Goal: Task Accomplishment & Management: Manage account settings

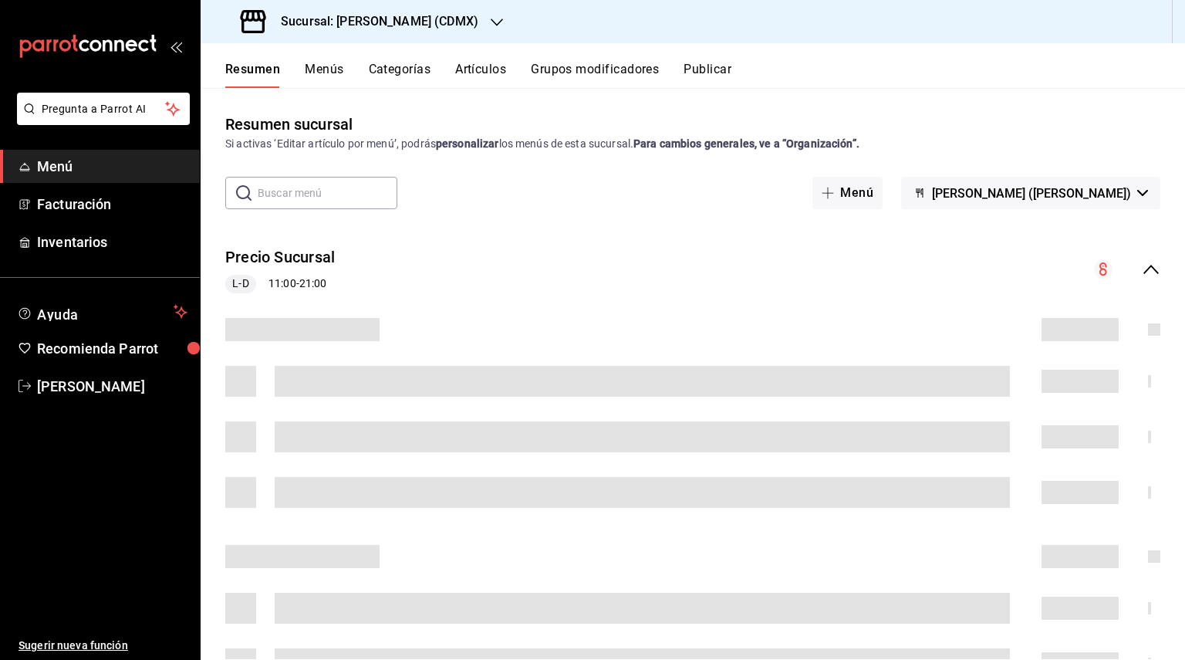
click at [409, 22] on h3 "Sucursal: [PERSON_NAME] (CDMX)" at bounding box center [374, 21] width 210 height 19
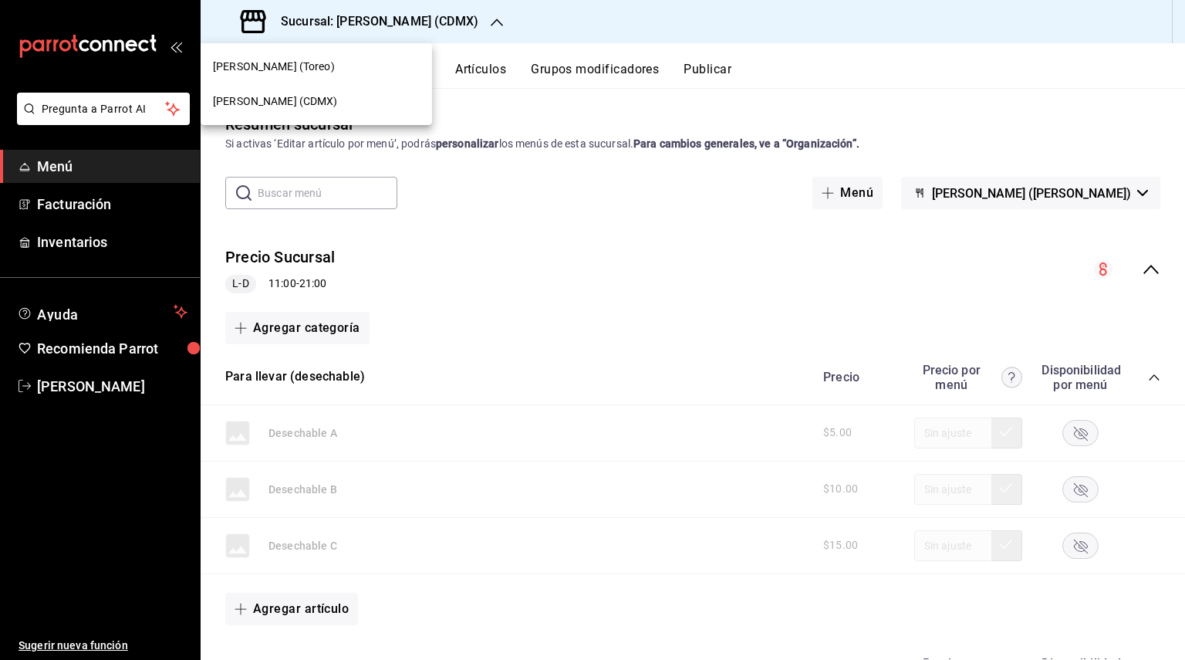
click at [326, 67] on div "[PERSON_NAME] (Toreo)" at bounding box center [316, 67] width 207 height 16
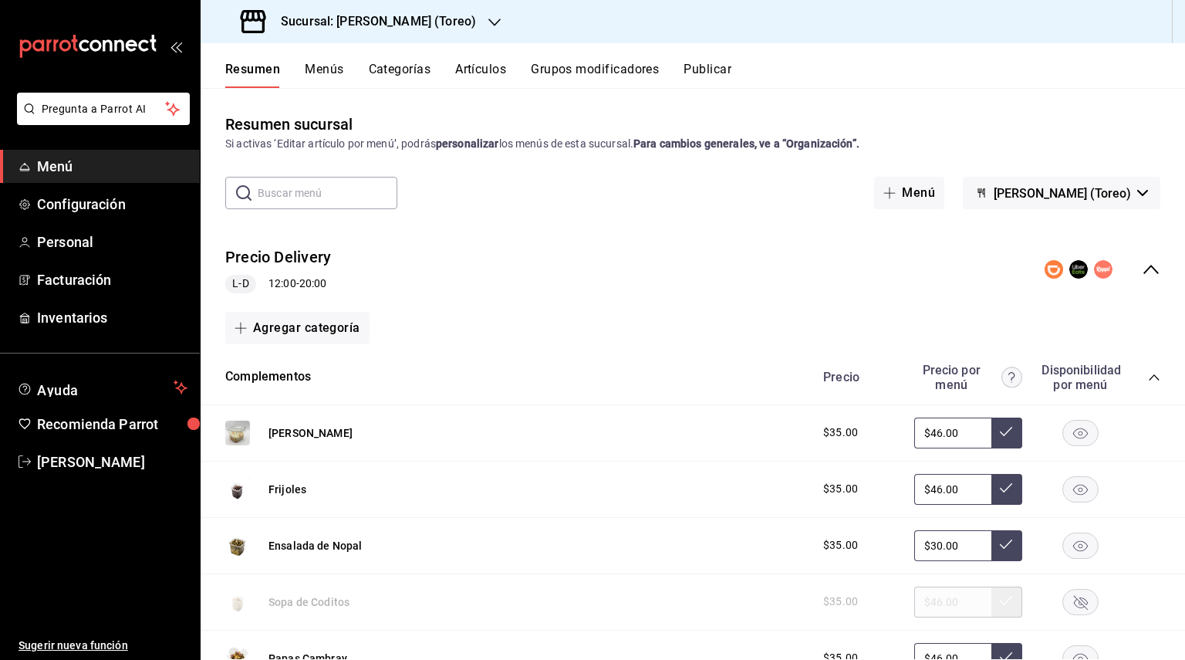
click at [115, 176] on span "Menú" at bounding box center [112, 166] width 150 height 21
click at [315, 76] on button "Menús" at bounding box center [324, 75] width 39 height 26
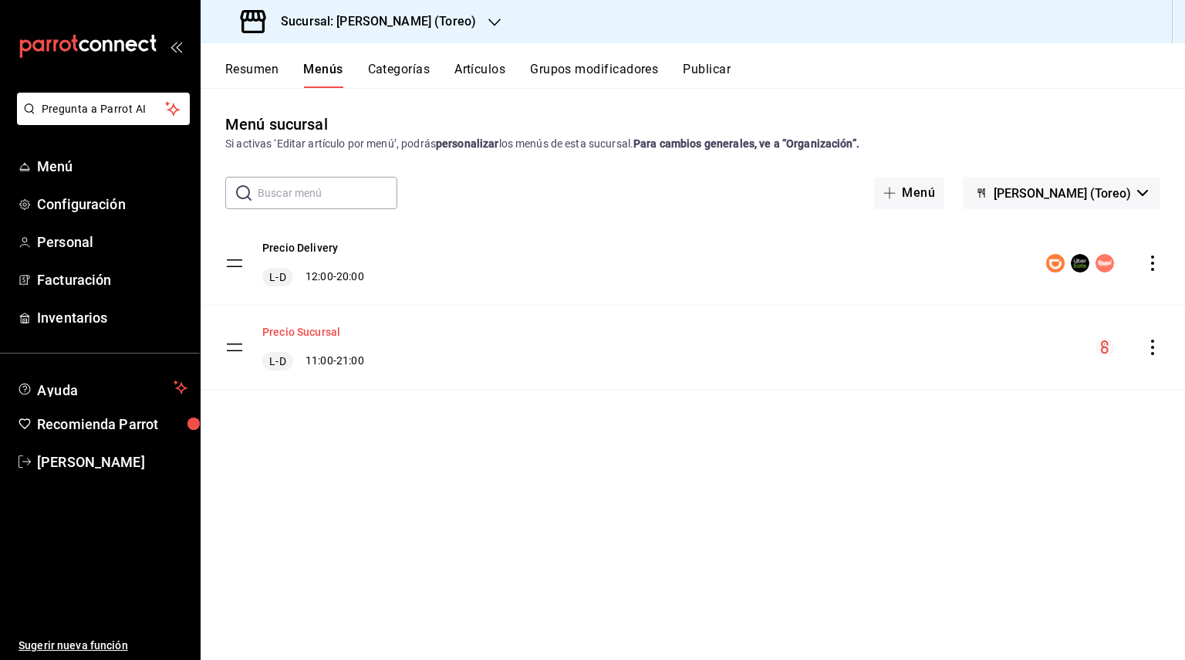
click at [303, 328] on button "Precio Sucursal" at bounding box center [301, 331] width 78 height 15
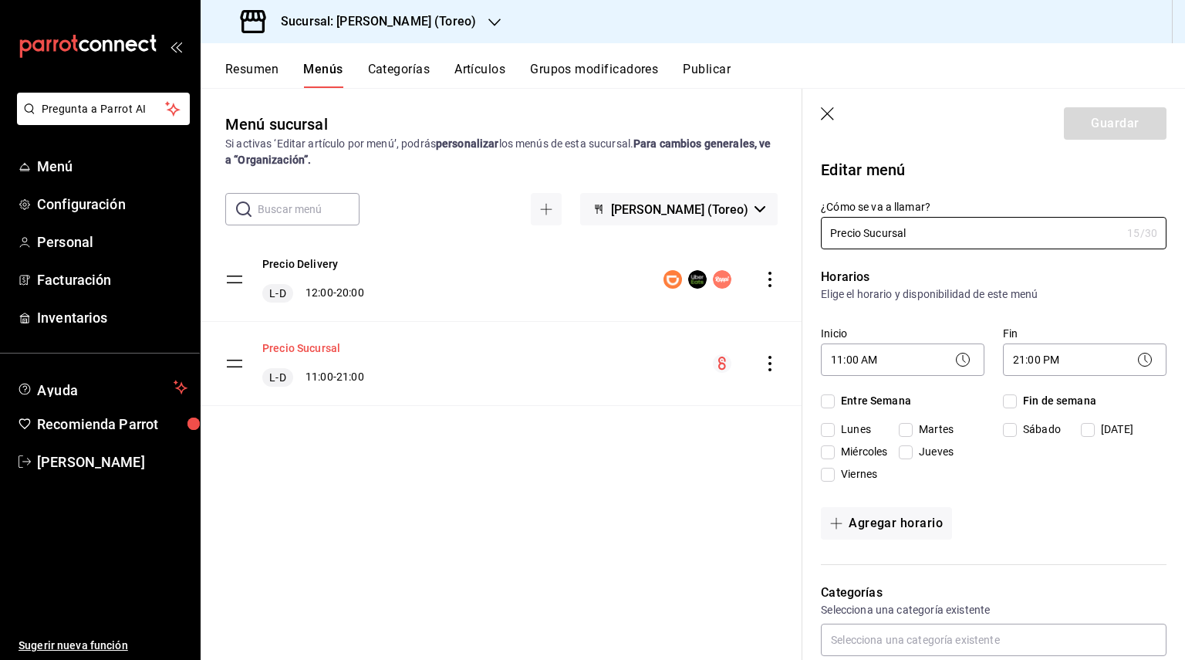
checkbox input "true"
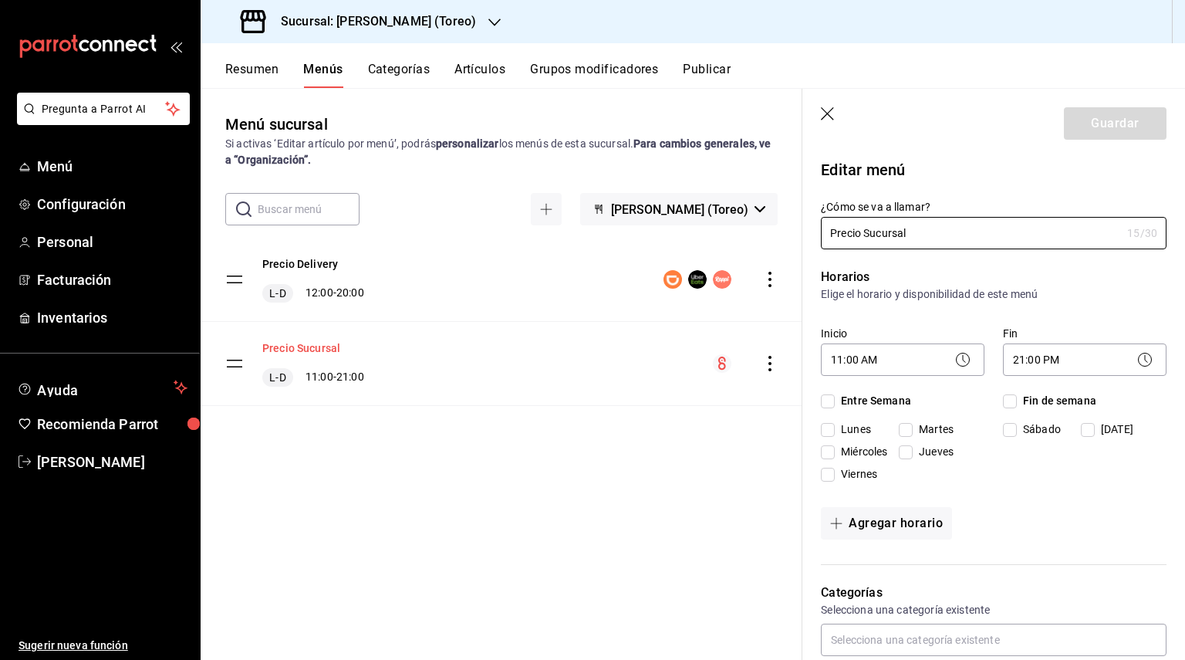
checkbox input "true"
click at [827, 119] on icon "button" at bounding box center [828, 114] width 15 height 15
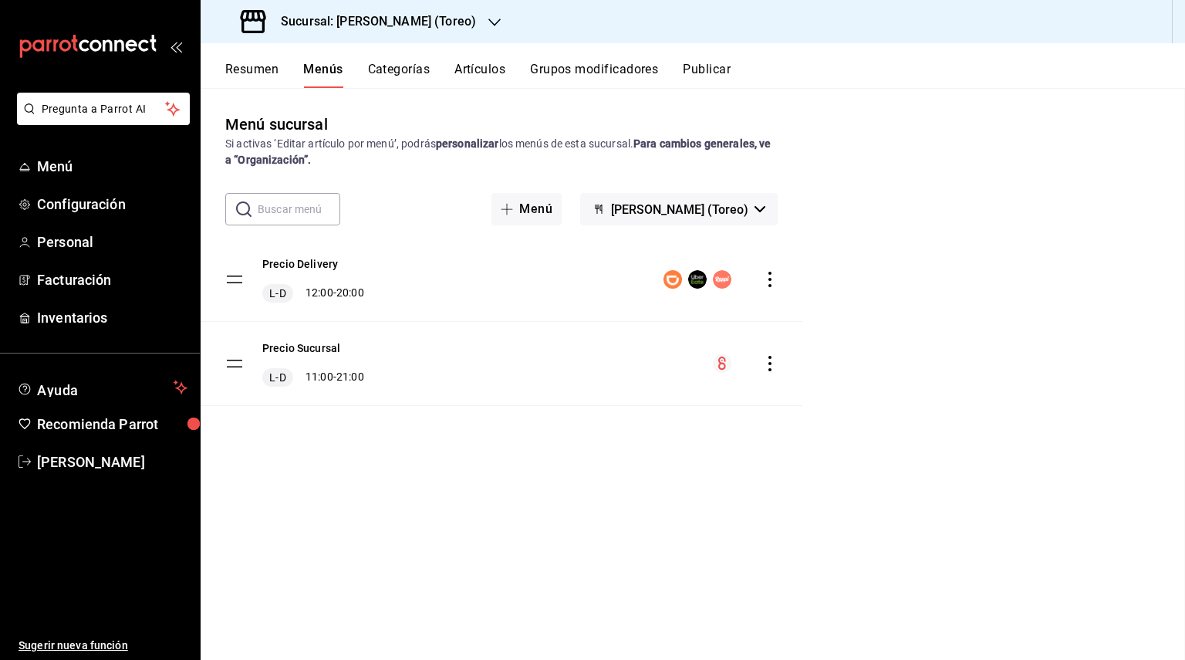
checkbox input "false"
type input "1755716372318"
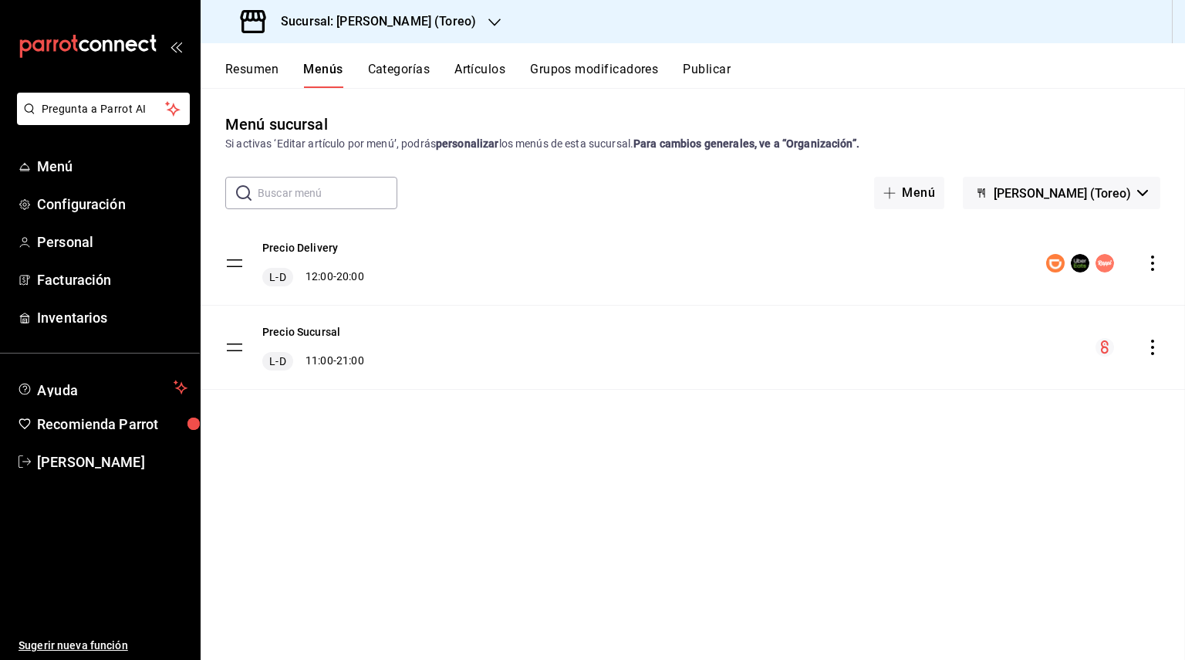
checkbox input "false"
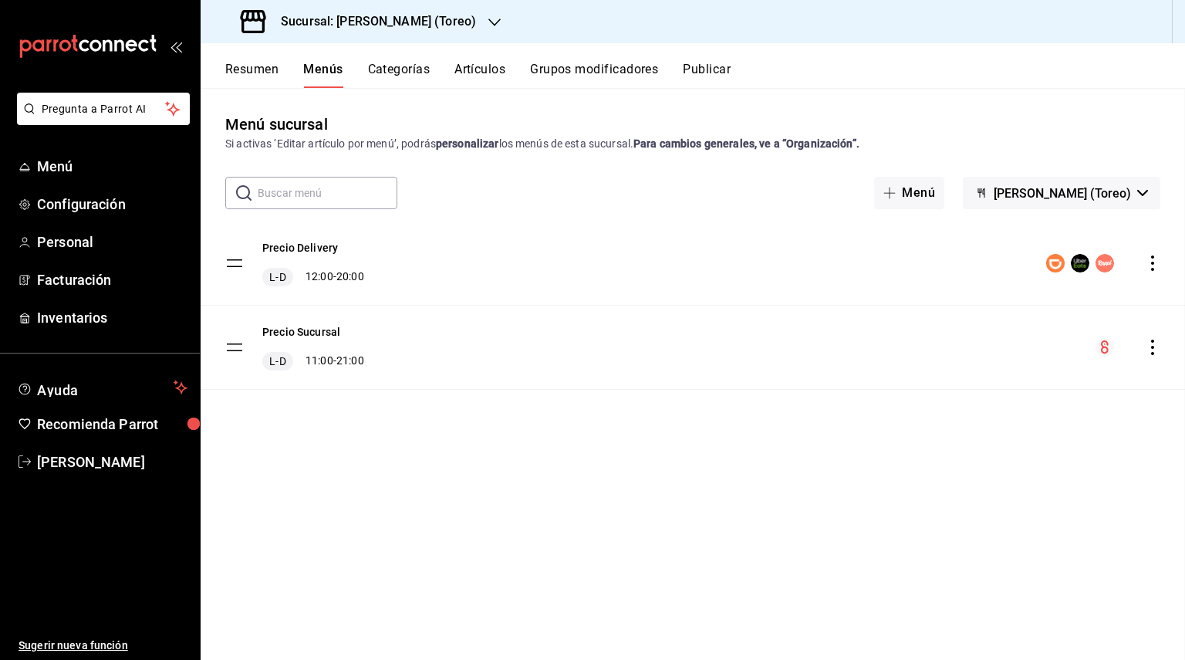
checkbox input "false"
click at [240, 352] on tbody "Precio Delivery L-D 12:00 - 20:00 Precio Sucursal L-D 11:00 - 21:00" at bounding box center [693, 305] width 985 height 168
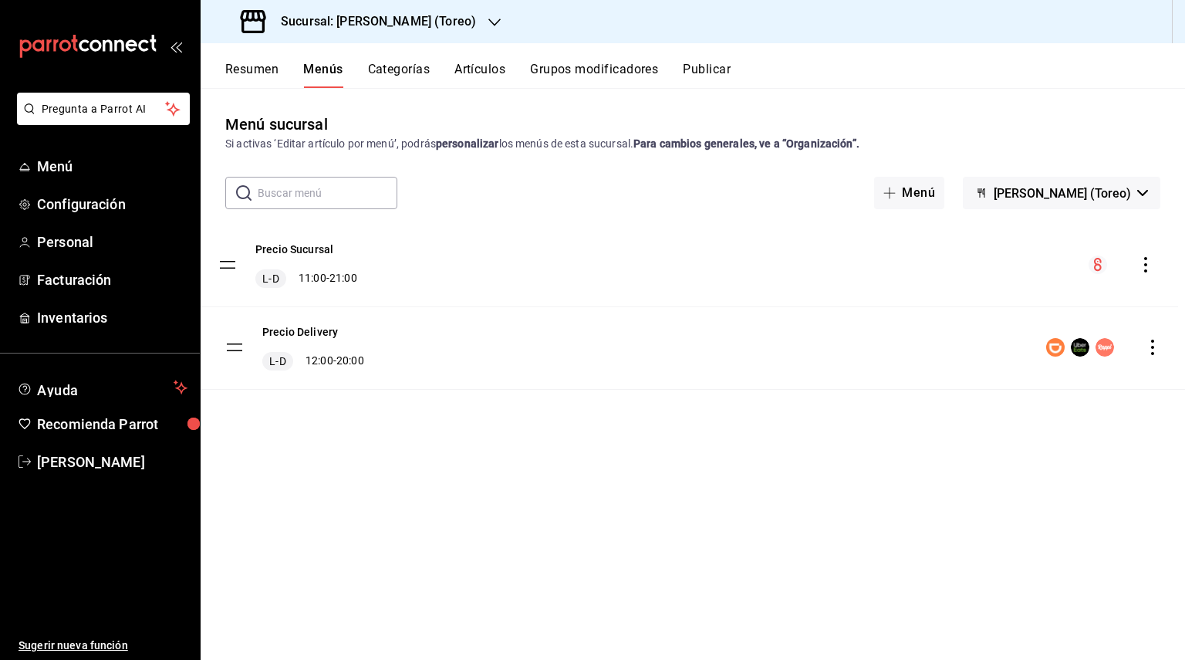
drag, startPoint x: 240, startPoint y: 352, endPoint x: 233, endPoint y: 269, distance: 82.9
click at [233, 269] on tbody "Precio Delivery L-D 12:00 - 20:00 Precio Sucursal L-D 11:00 - 21:00" at bounding box center [693, 305] width 985 height 168
click at [274, 246] on button "Precio Sucursal" at bounding box center [301, 247] width 78 height 15
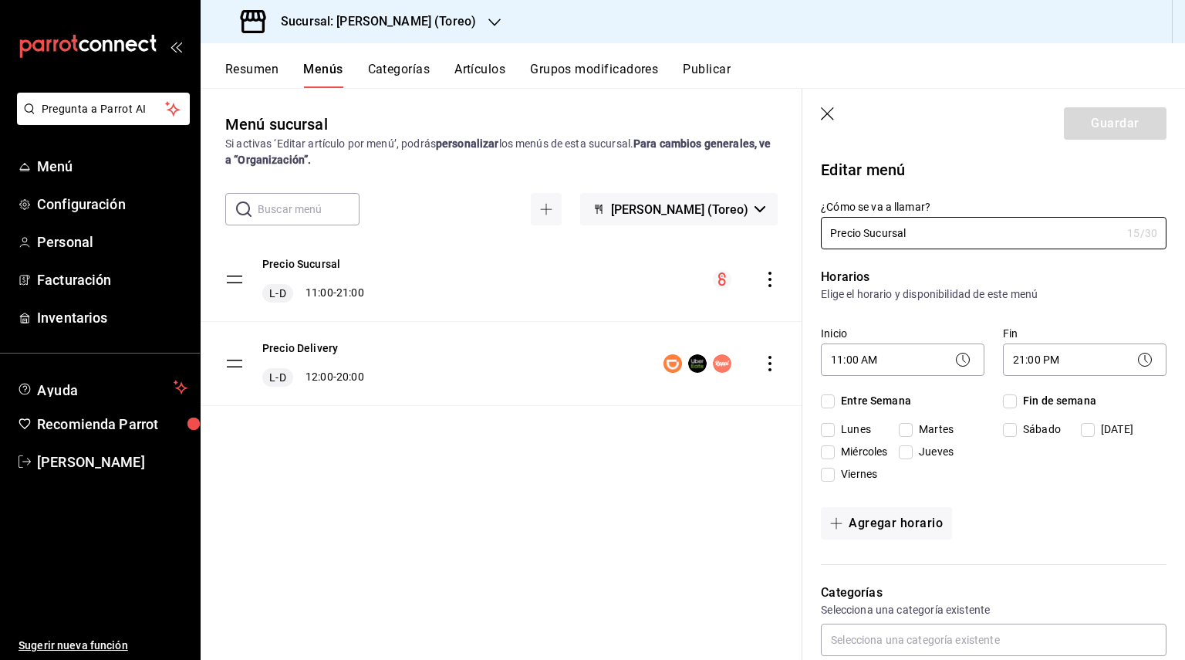
checkbox input "true"
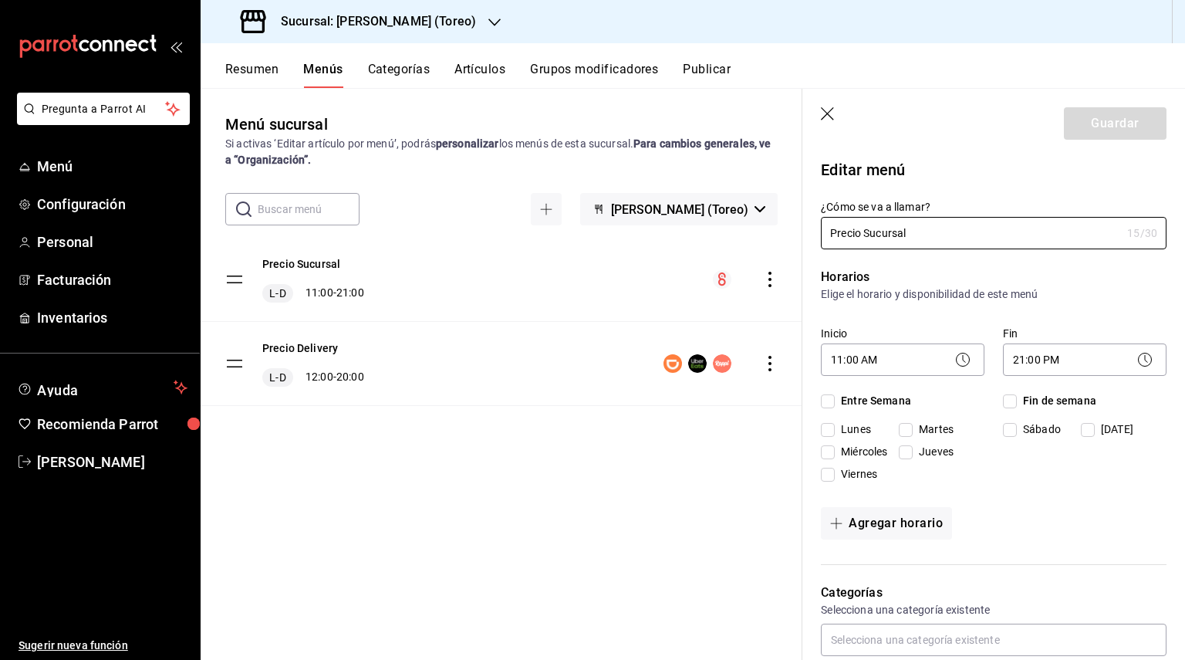
checkbox input "true"
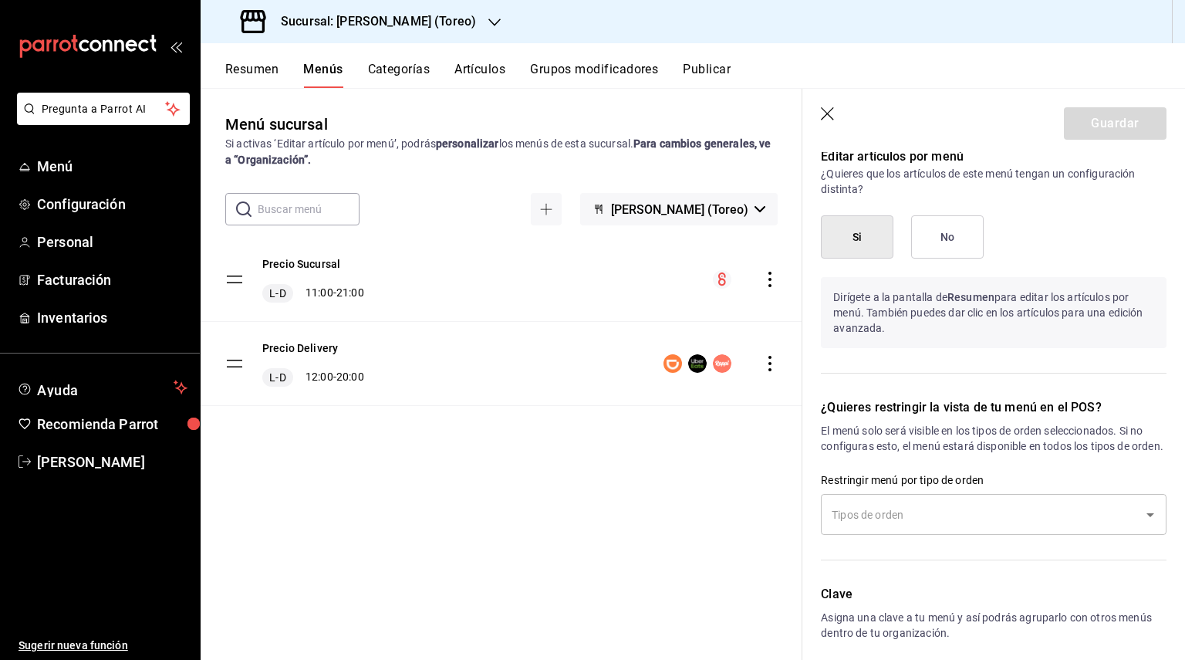
scroll to position [1157, 0]
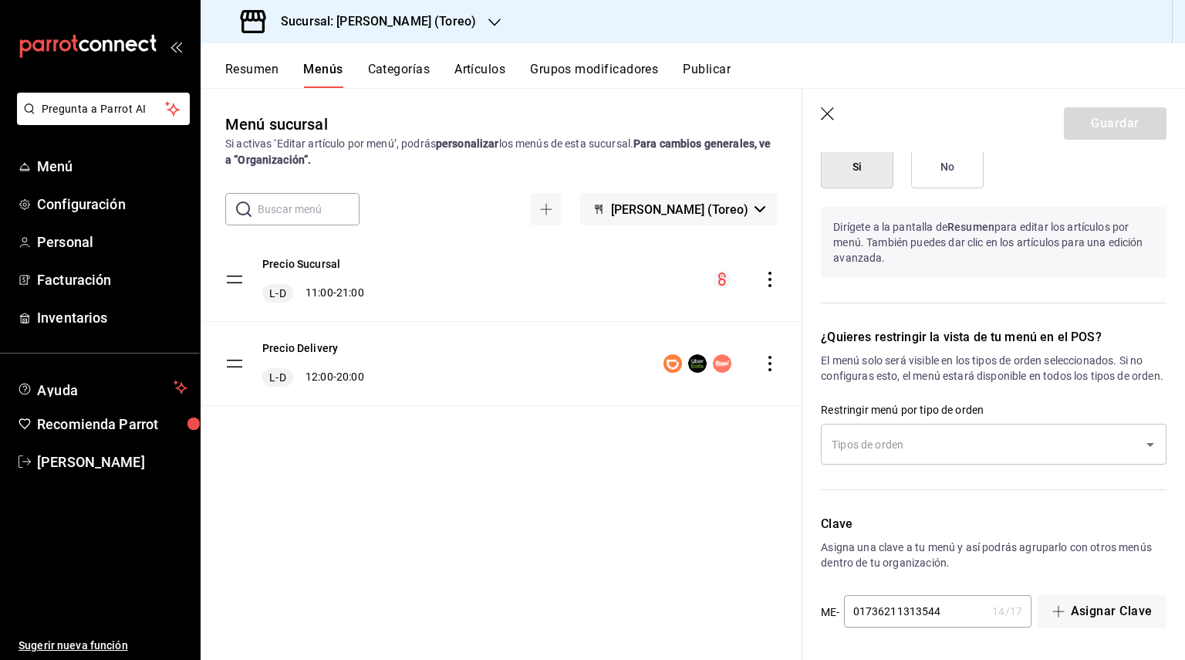
click at [832, 118] on icon "button" at bounding box center [827, 113] width 13 height 13
checkbox input "false"
type input "1755716390917"
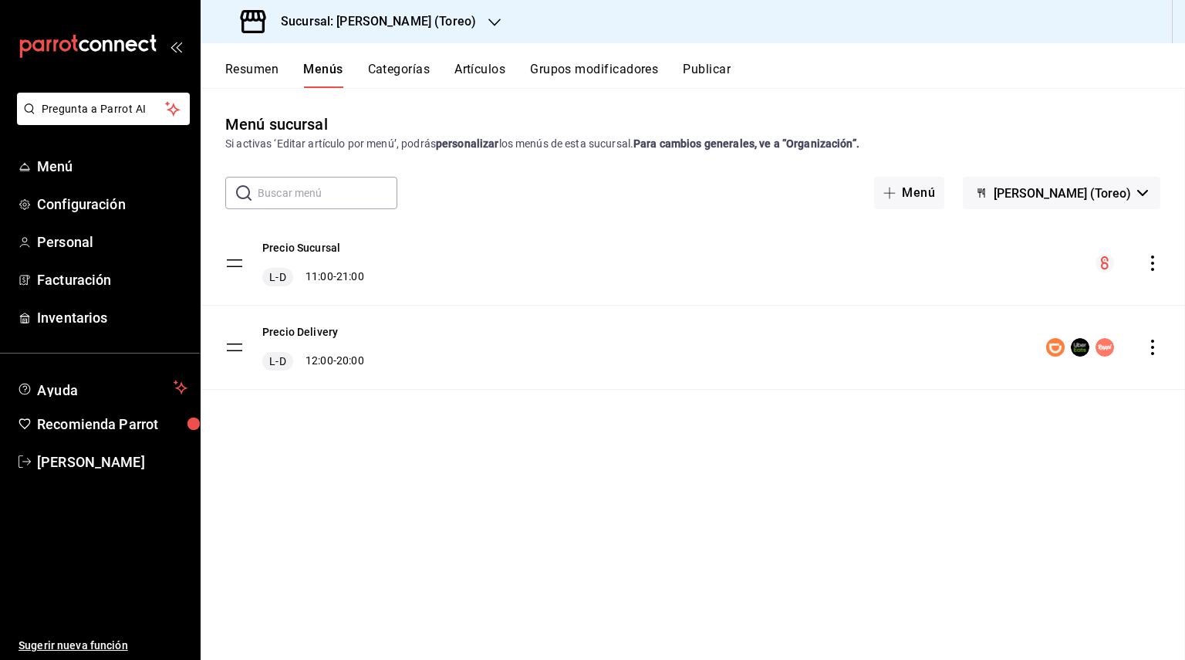
checkbox input "false"
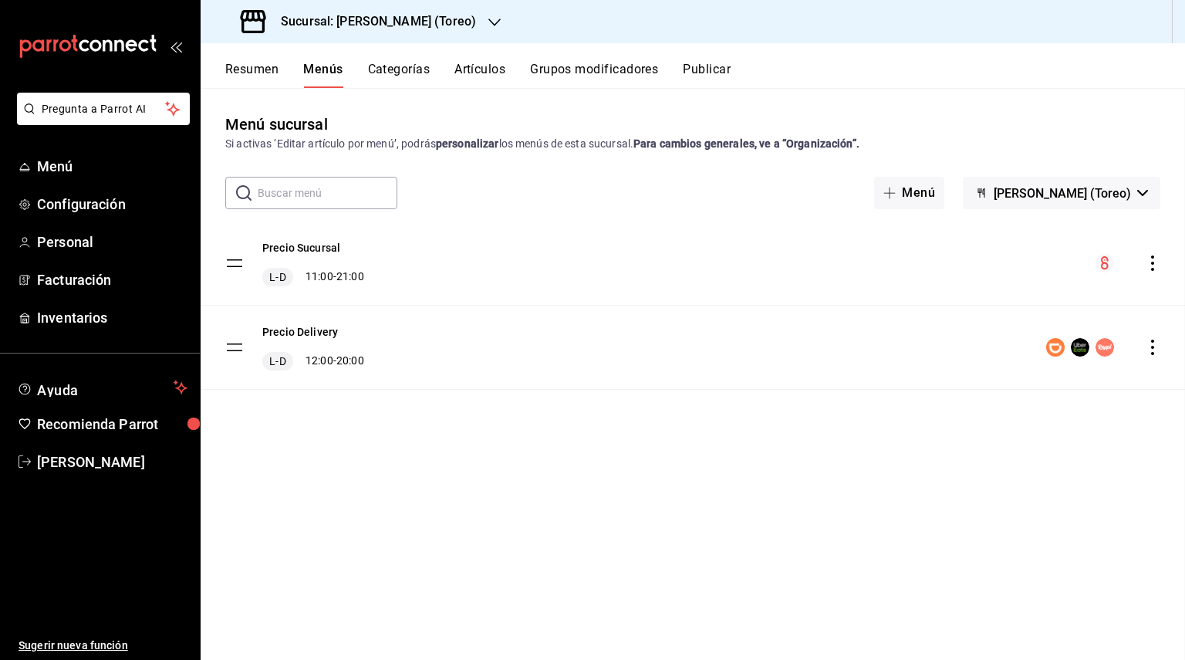
checkbox input "false"
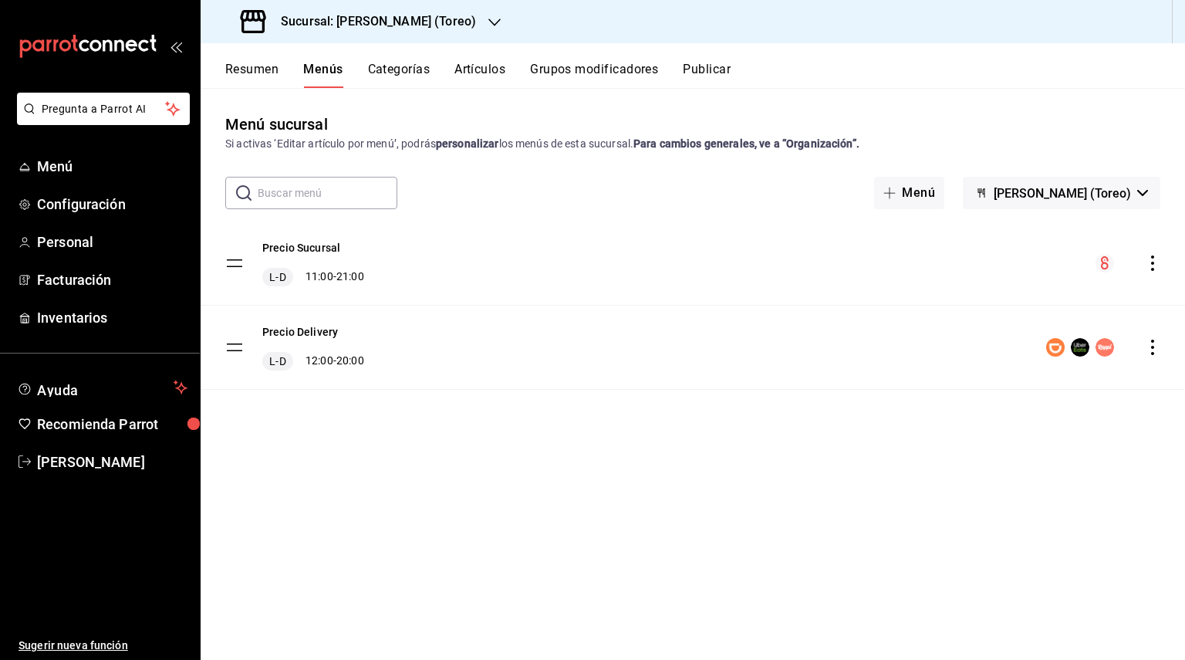
click at [1126, 199] on span "[PERSON_NAME] (Toreo)" at bounding box center [1062, 193] width 137 height 15
click at [1126, 199] on div at bounding box center [592, 330] width 1185 height 660
click at [1144, 260] on div "menu-maker-table" at bounding box center [1128, 263] width 65 height 19
click at [1150, 262] on icon "actions" at bounding box center [1152, 262] width 15 height 15
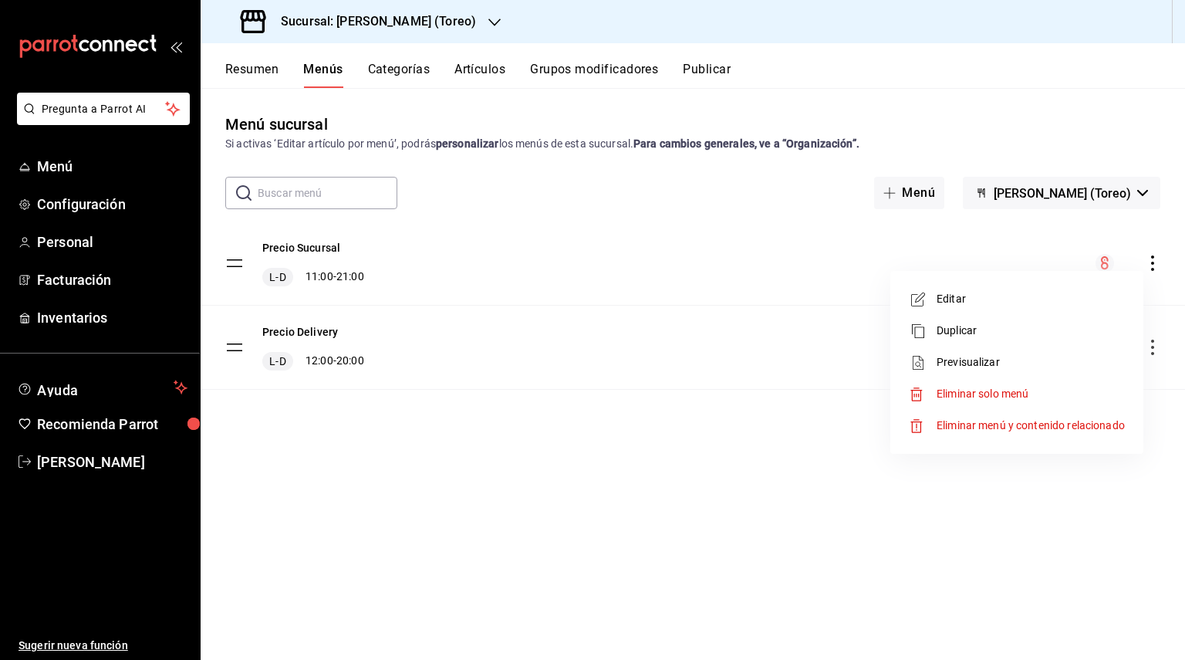
click at [924, 356] on icon at bounding box center [918, 362] width 19 height 19
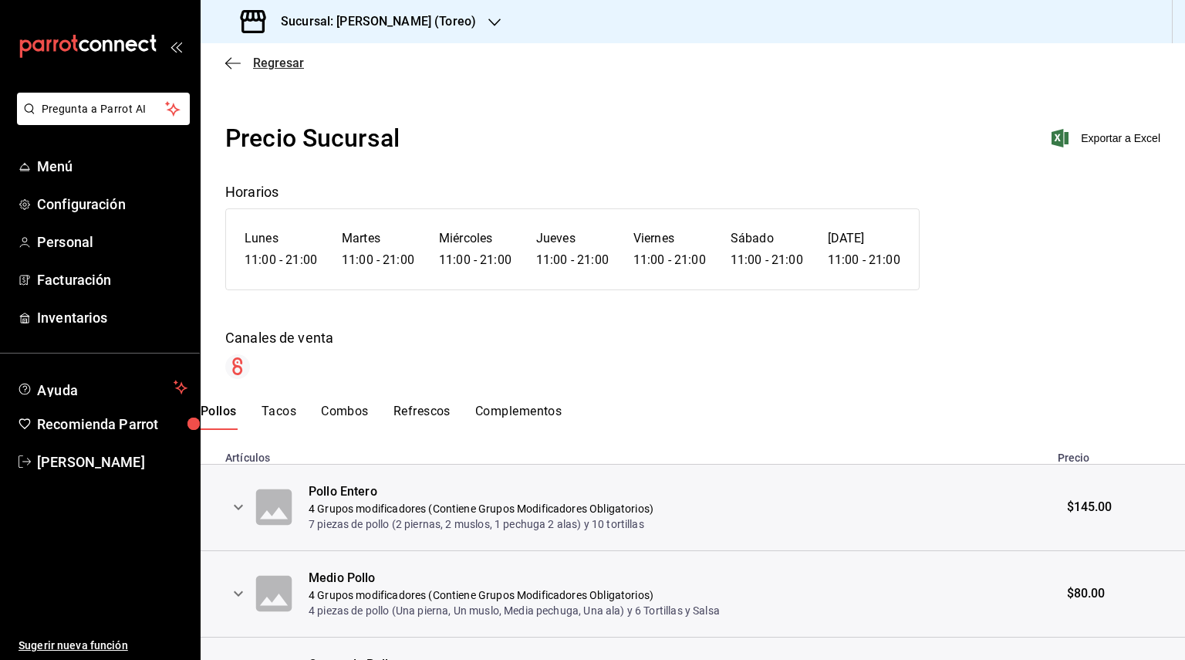
click at [252, 64] on span "Regresar" at bounding box center [264, 63] width 79 height 15
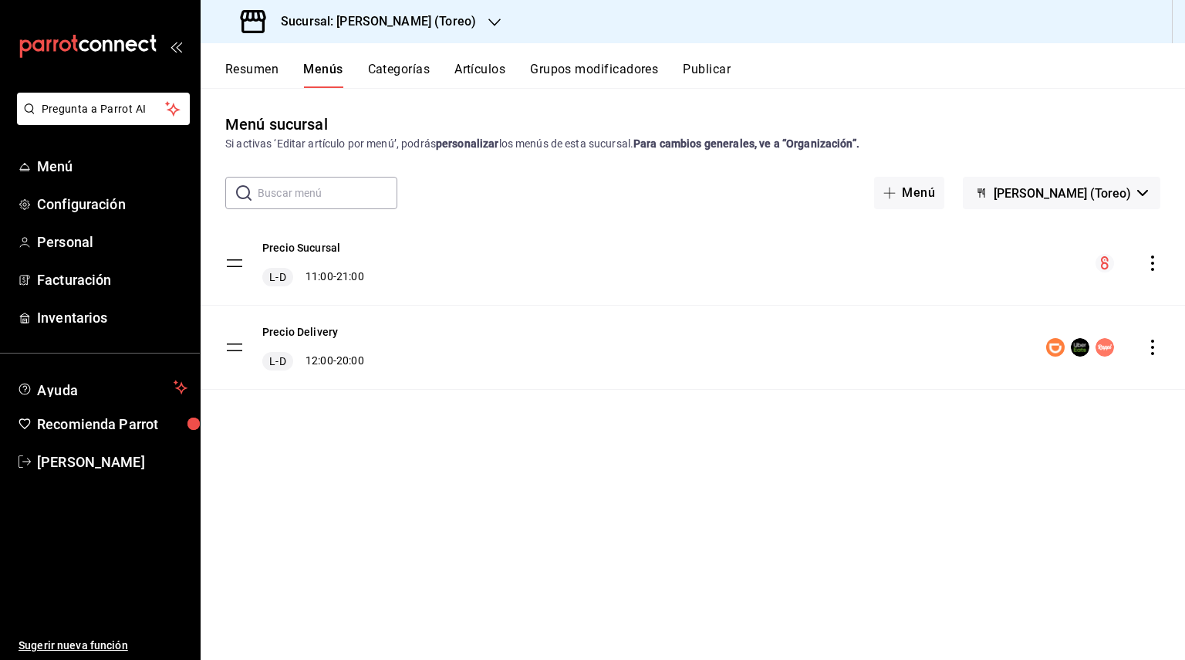
click at [343, 279] on div "L-D 11:00 - 21:00" at bounding box center [313, 277] width 102 height 19
click at [325, 245] on button "Precio Sucursal" at bounding box center [301, 247] width 78 height 15
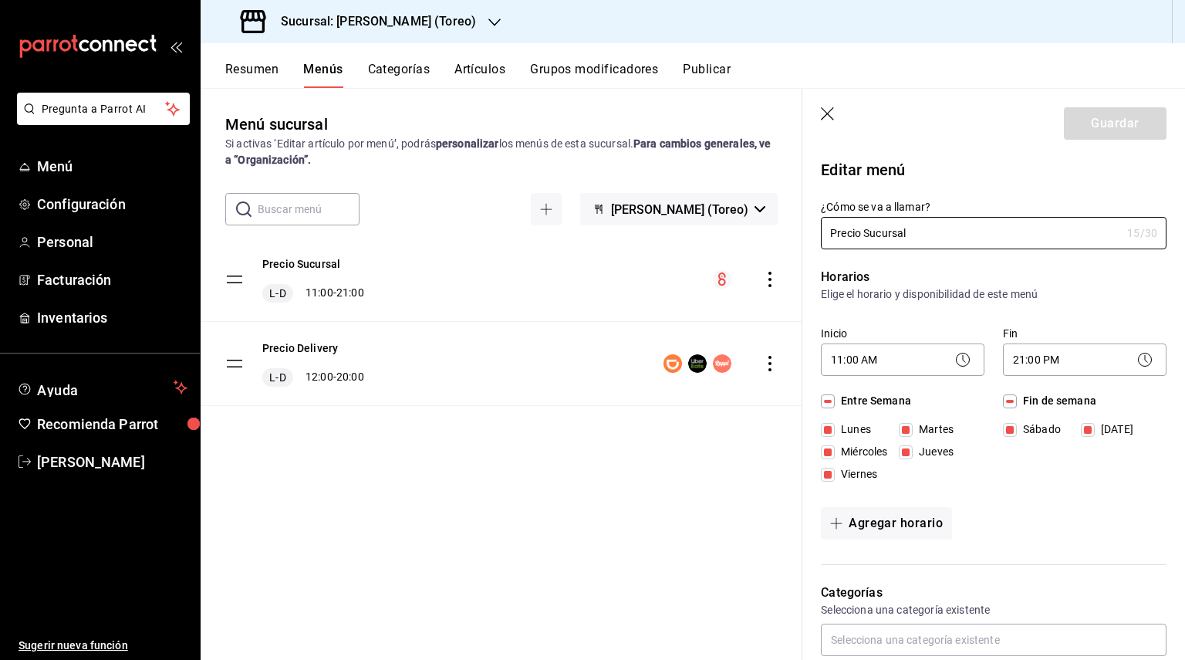
click at [828, 115] on icon "button" at bounding box center [828, 114] width 15 height 15
checkbox input "false"
type input "1755716440067"
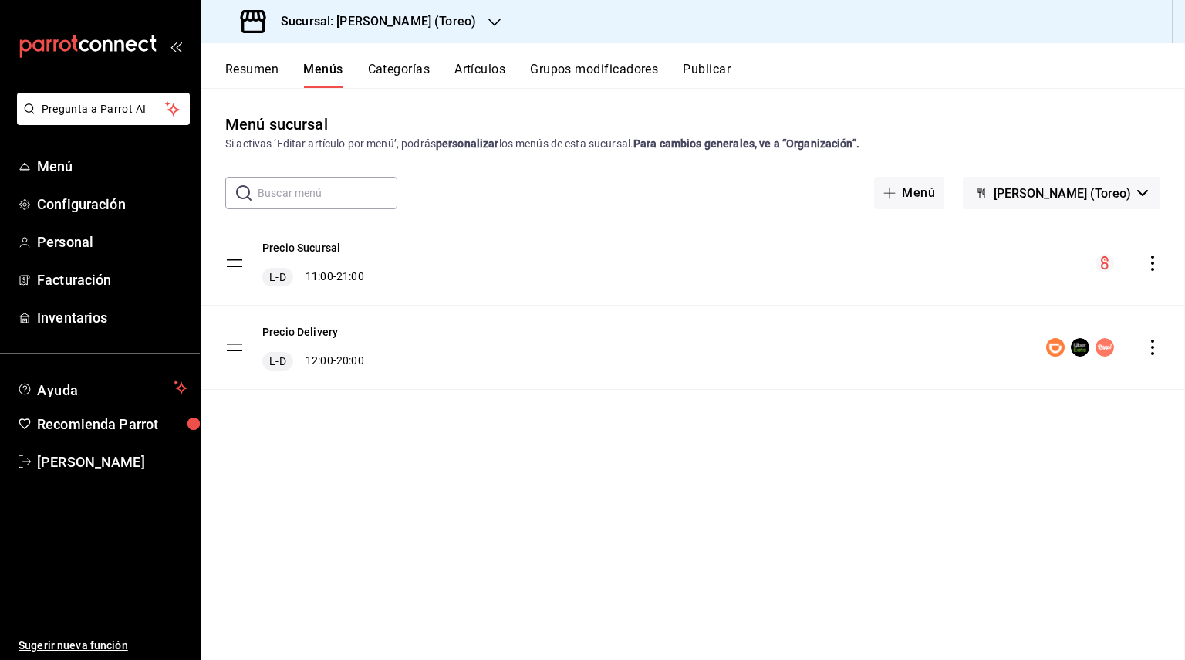
checkbox input "false"
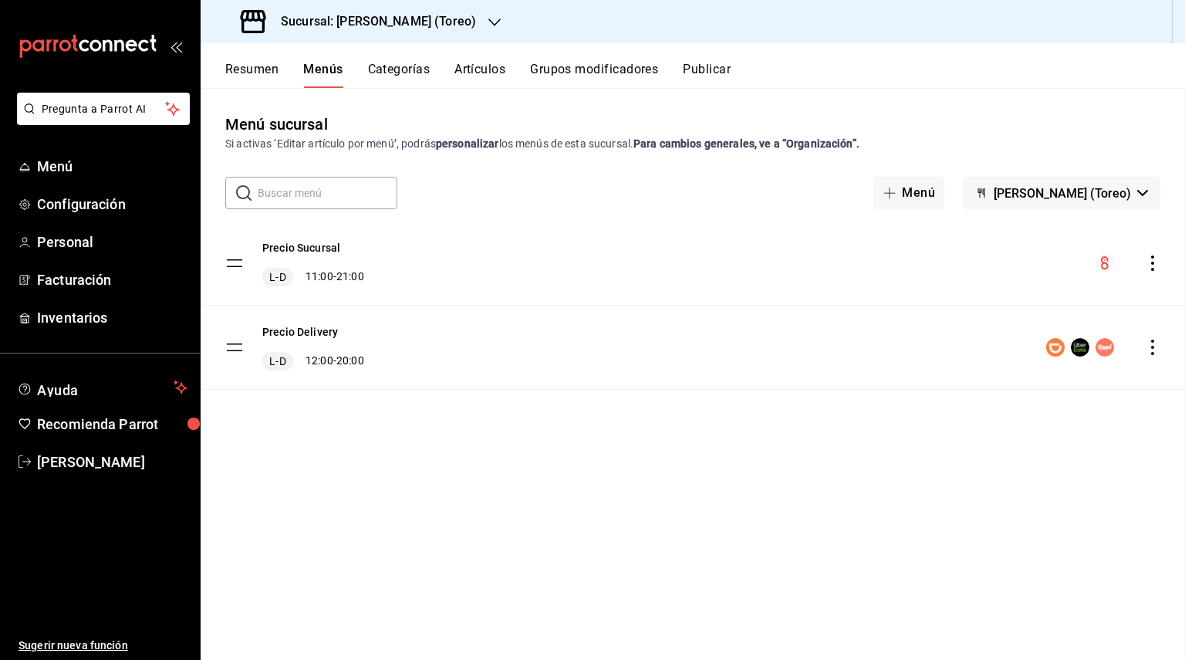
checkbox input "false"
click at [770, 123] on div "Menú sucursal Si activas ‘Editar artículo por menú’, podrás personalizar los me…" at bounding box center [693, 132] width 985 height 39
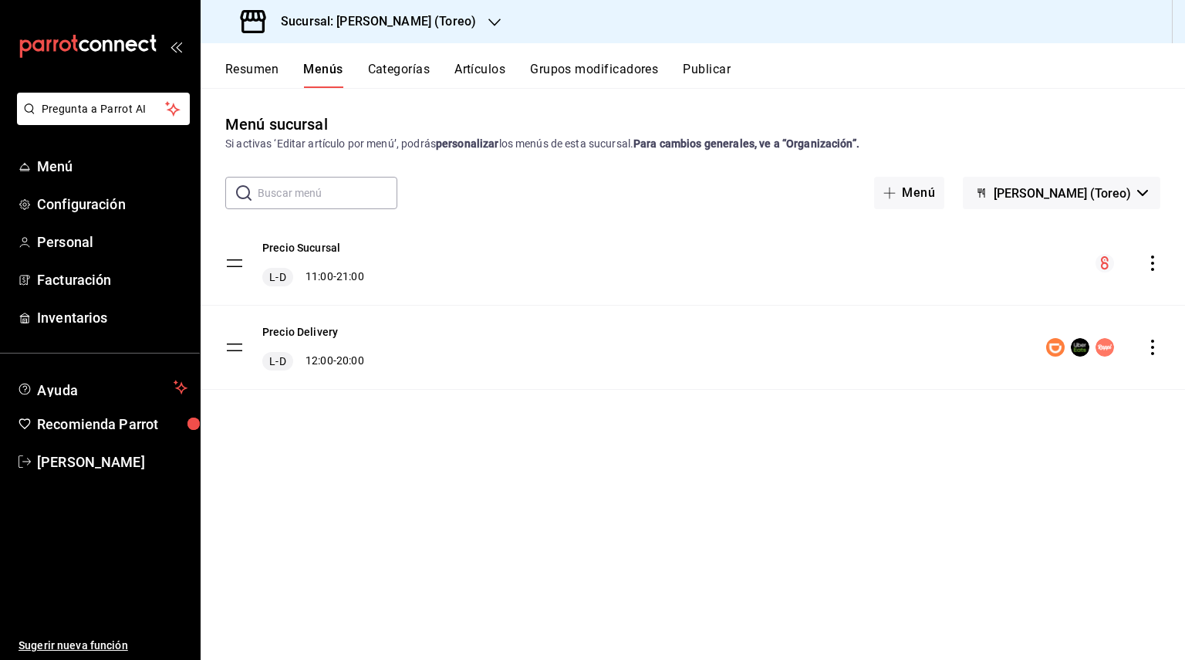
click at [1147, 18] on div "Sucursal: [PERSON_NAME] (Toreo)" at bounding box center [693, 21] width 985 height 43
click at [96, 179] on link "Menú" at bounding box center [100, 166] width 200 height 33
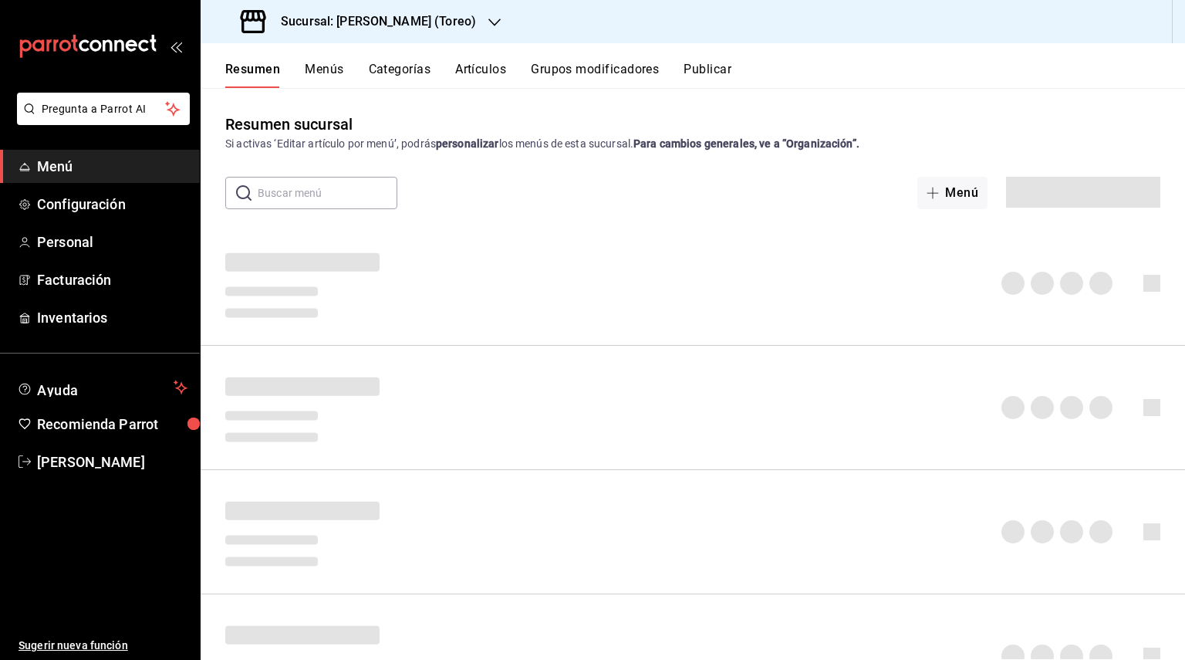
click at [96, 179] on link "Menú" at bounding box center [100, 166] width 200 height 33
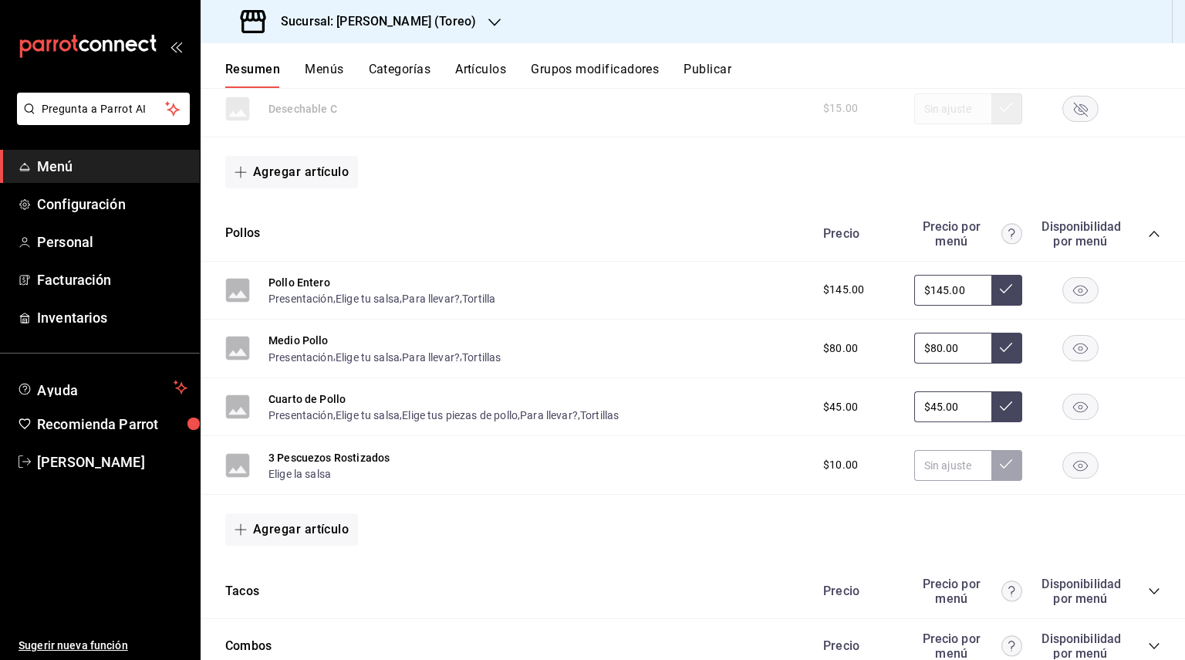
scroll to position [435, 0]
click at [1144, 233] on div "Precio Precio por menú Disponibilidad por menú" at bounding box center [984, 235] width 353 height 29
click at [1158, 237] on icon "collapse-category-row" at bounding box center [1154, 235] width 12 height 12
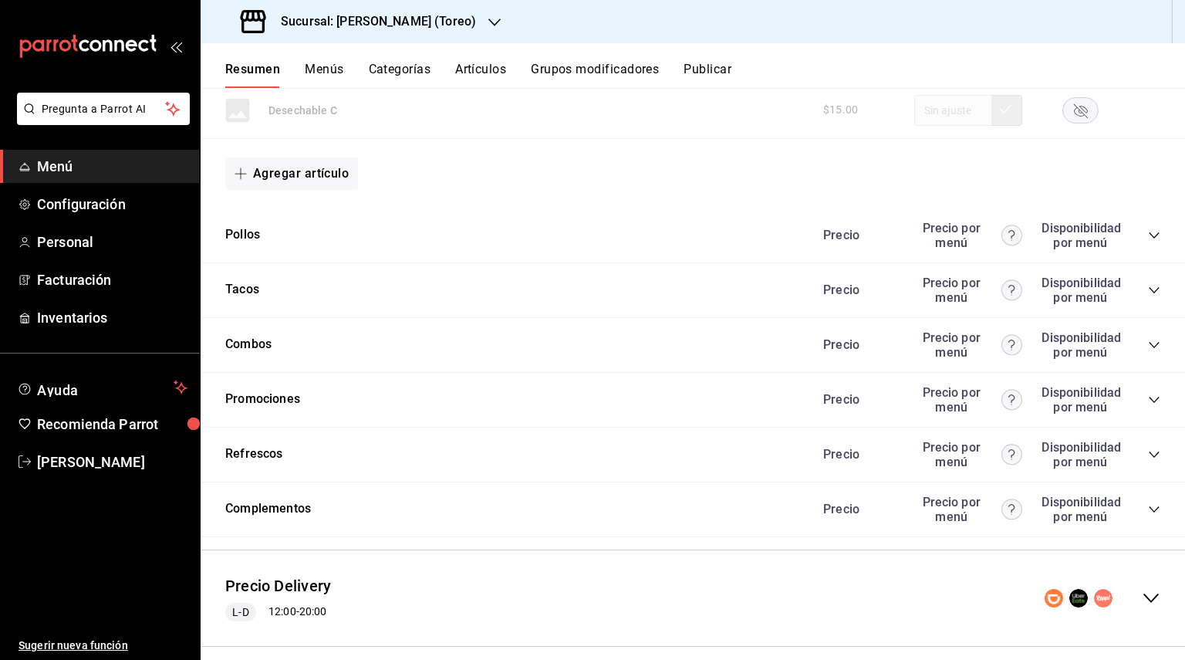
click at [1153, 346] on icon "collapse-category-row" at bounding box center [1154, 345] width 12 height 12
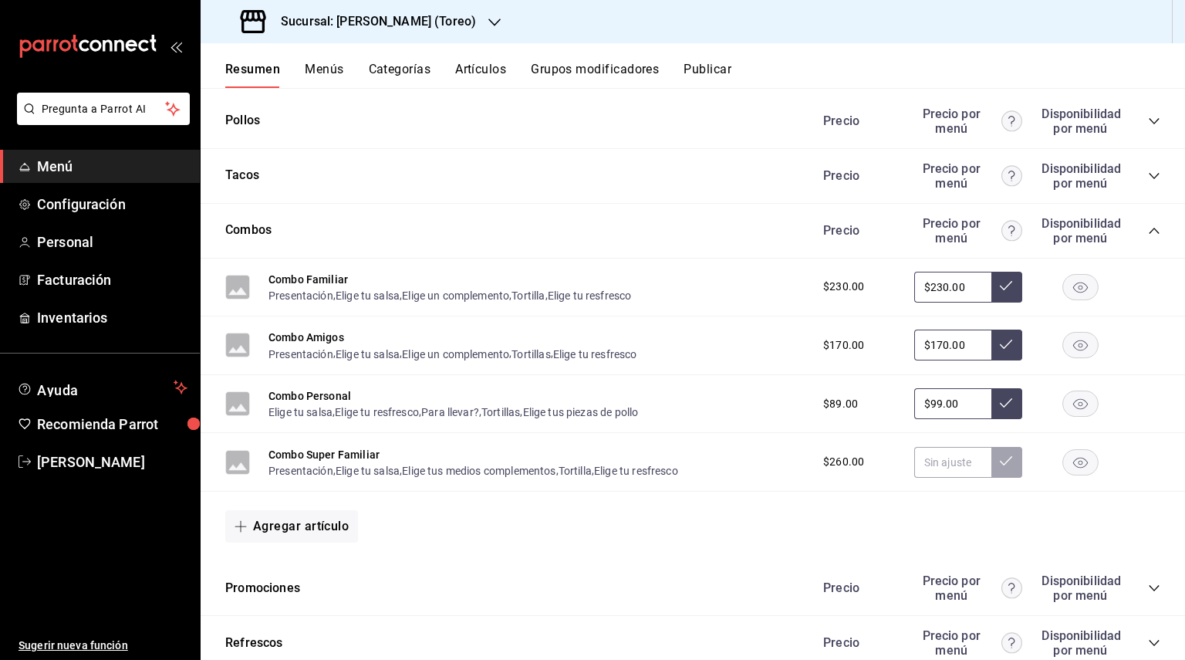
scroll to position [556, 0]
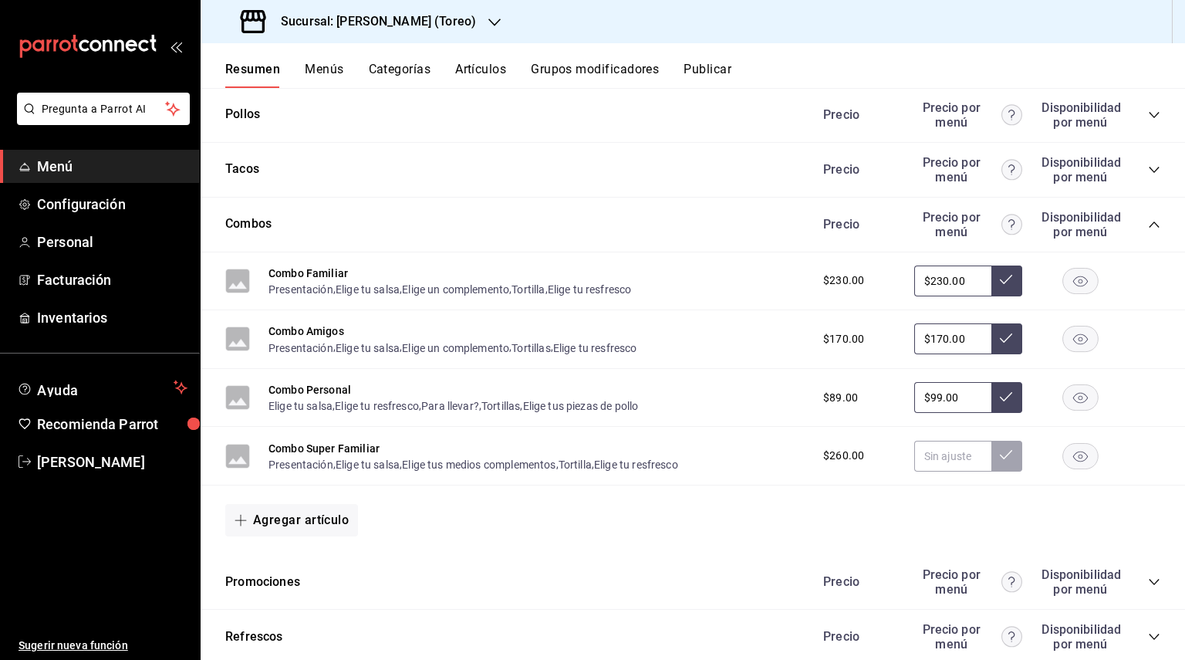
click at [941, 399] on input "$99.00" at bounding box center [952, 397] width 77 height 31
type input "$89.00"
click at [929, 461] on input "text" at bounding box center [952, 456] width 77 height 31
type input "$2.00"
click at [795, 569] on div "Promociones Precio Precio por menú Disponibilidad por menú" at bounding box center [693, 582] width 985 height 55
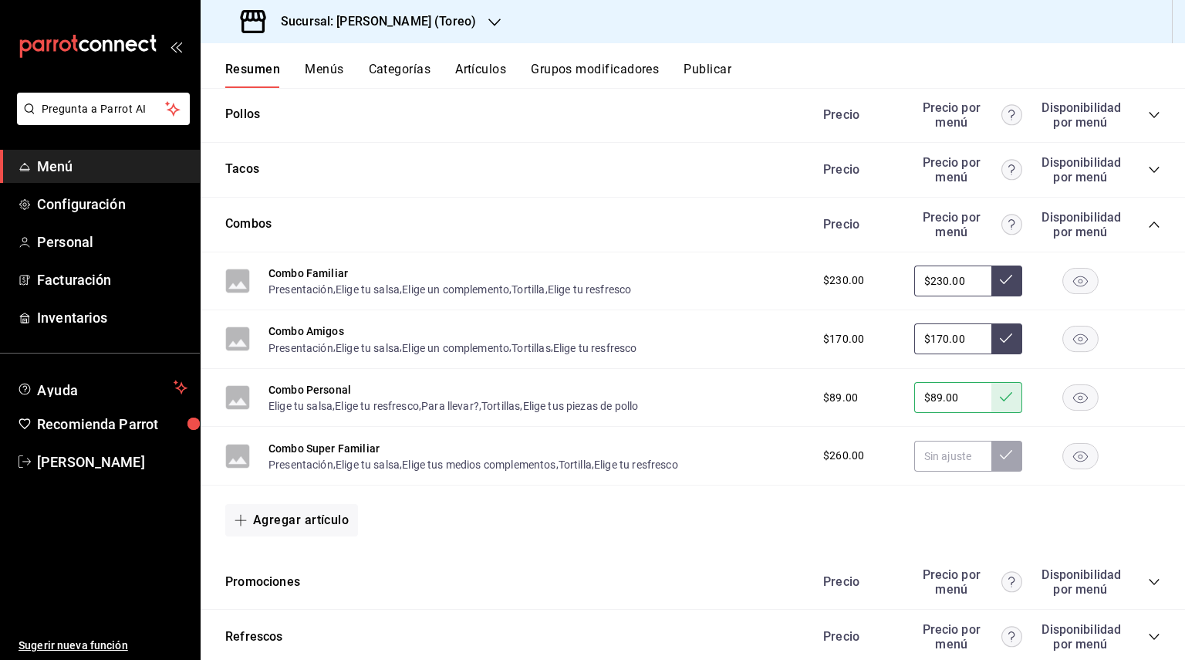
click at [1155, 224] on icon "collapse-category-row" at bounding box center [1154, 224] width 10 height 6
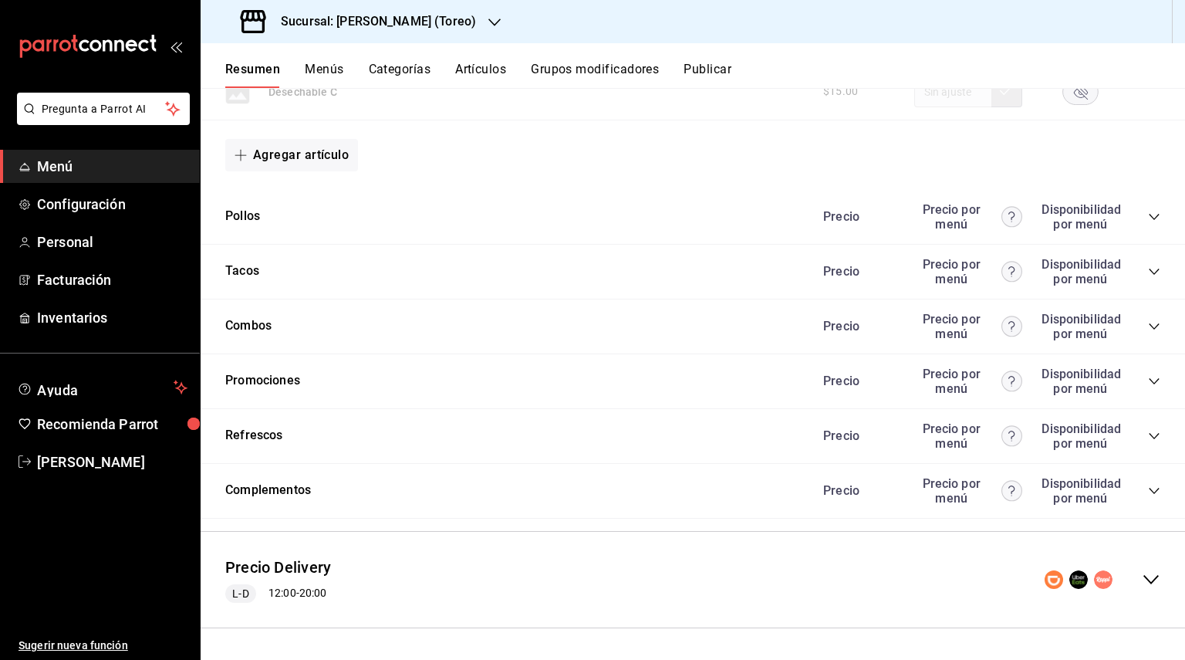
scroll to position [454, 0]
click at [1154, 380] on icon "collapse-category-row" at bounding box center [1154, 381] width 12 height 12
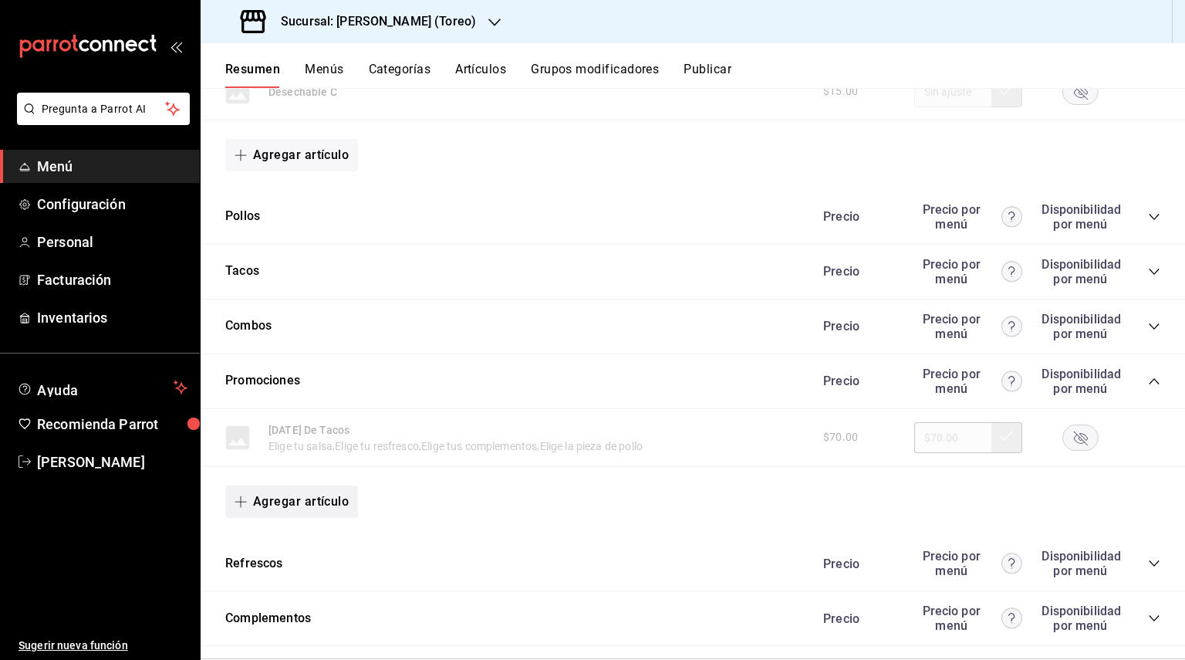
click at [296, 497] on button "Agregar artículo" at bounding box center [291, 501] width 133 height 32
click at [301, 551] on li "Artículo existente" at bounding box center [285, 542] width 121 height 38
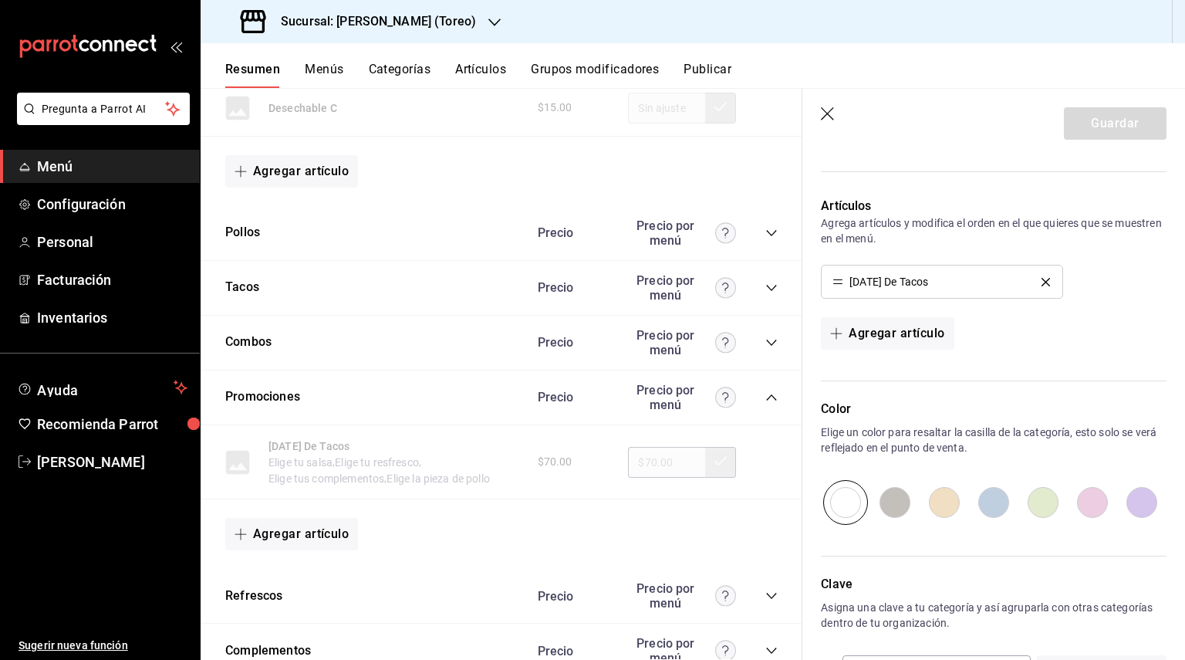
scroll to position [346, 0]
click at [907, 333] on button "Agregar artículo" at bounding box center [887, 333] width 133 height 32
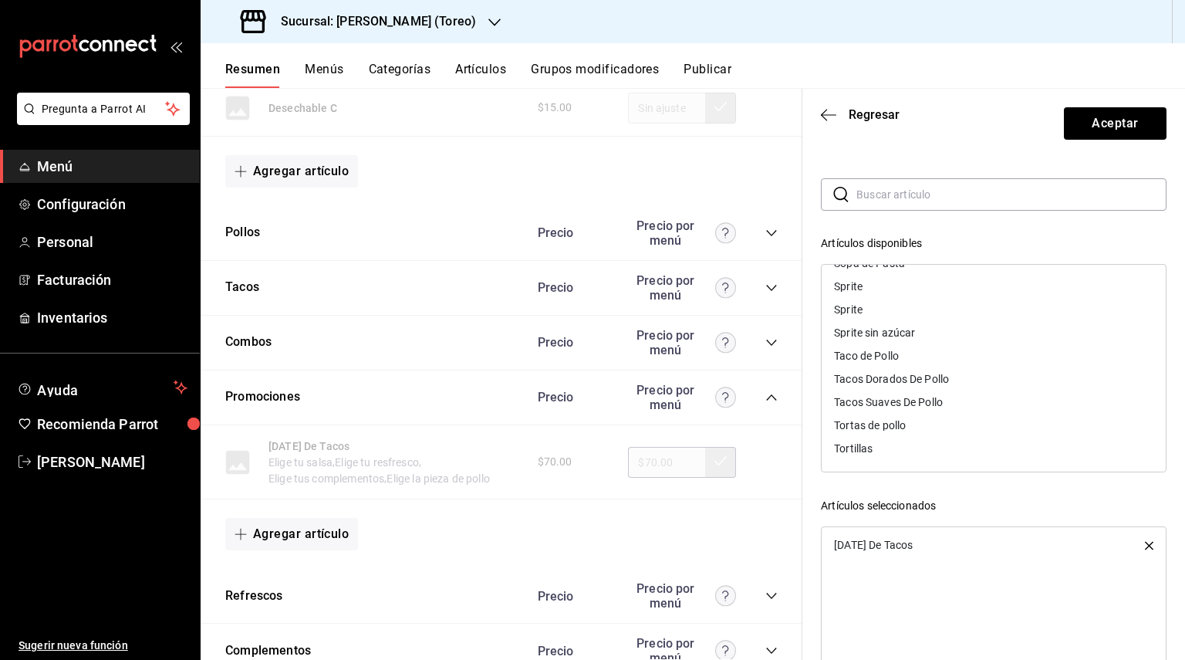
scroll to position [40, 0]
click at [903, 421] on div "Tortas de pollo" at bounding box center [870, 423] width 72 height 11
click at [1120, 122] on button "Aceptar" at bounding box center [1115, 123] width 103 height 32
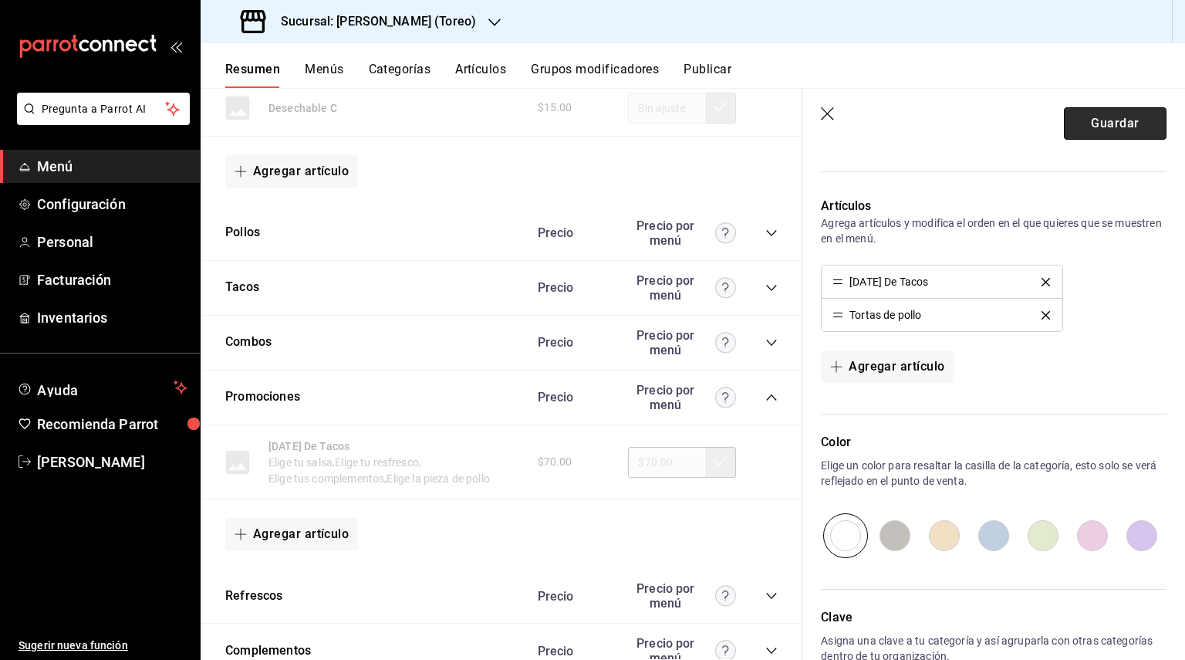
click at [1086, 120] on button "Guardar" at bounding box center [1115, 123] width 103 height 32
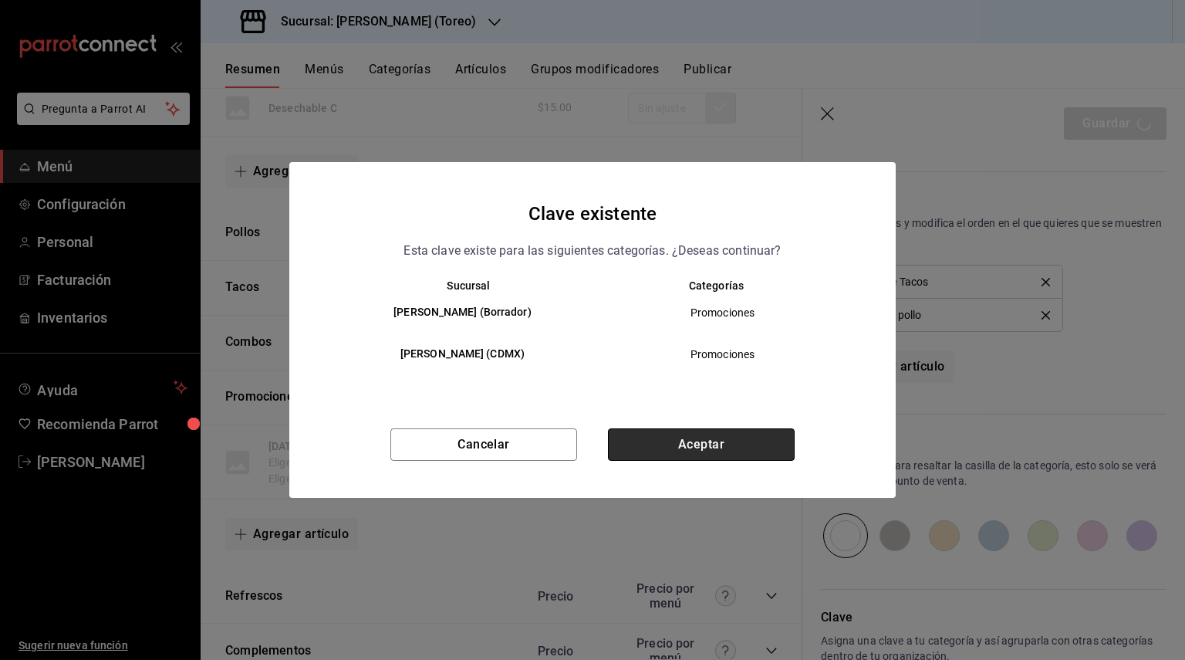
click at [701, 434] on button "Aceptar" at bounding box center [701, 444] width 187 height 32
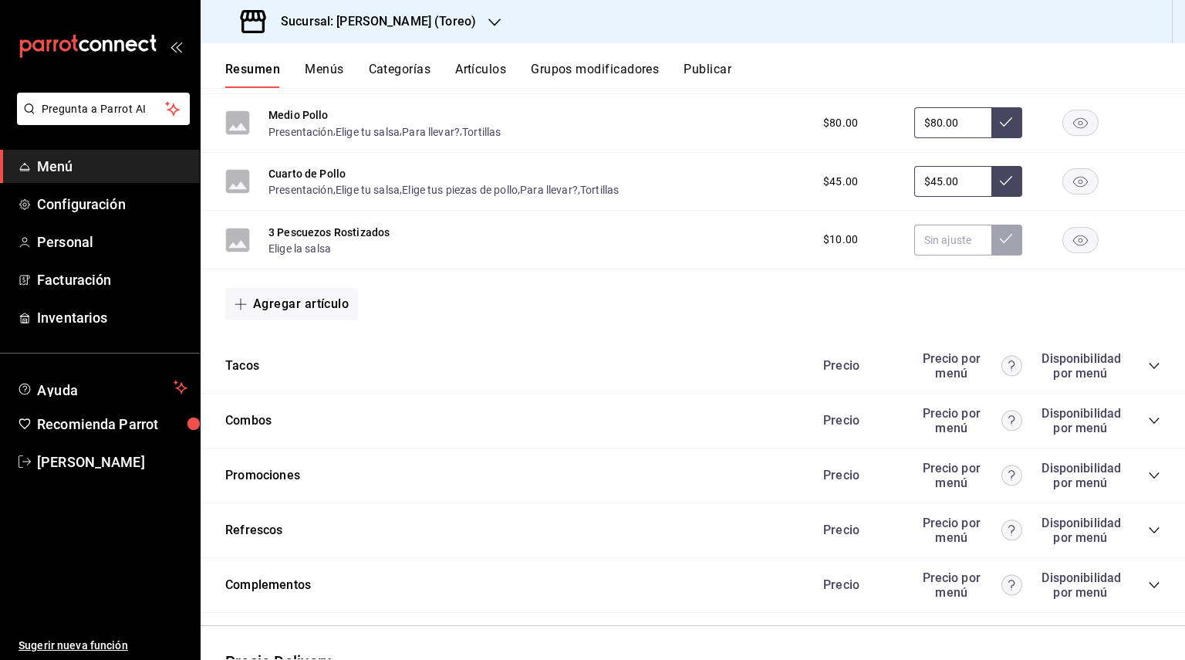
scroll to position [664, 0]
click at [1155, 359] on icon "collapse-category-row" at bounding box center [1154, 364] width 12 height 12
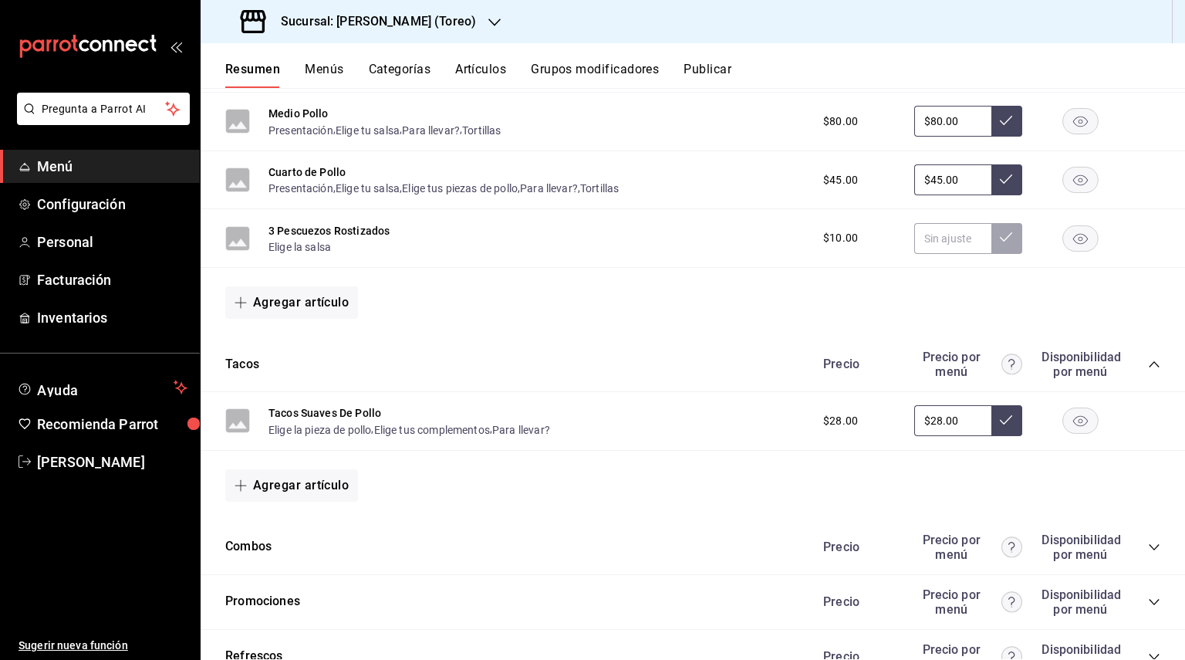
click at [1155, 361] on icon "collapse-category-row" at bounding box center [1154, 364] width 10 height 6
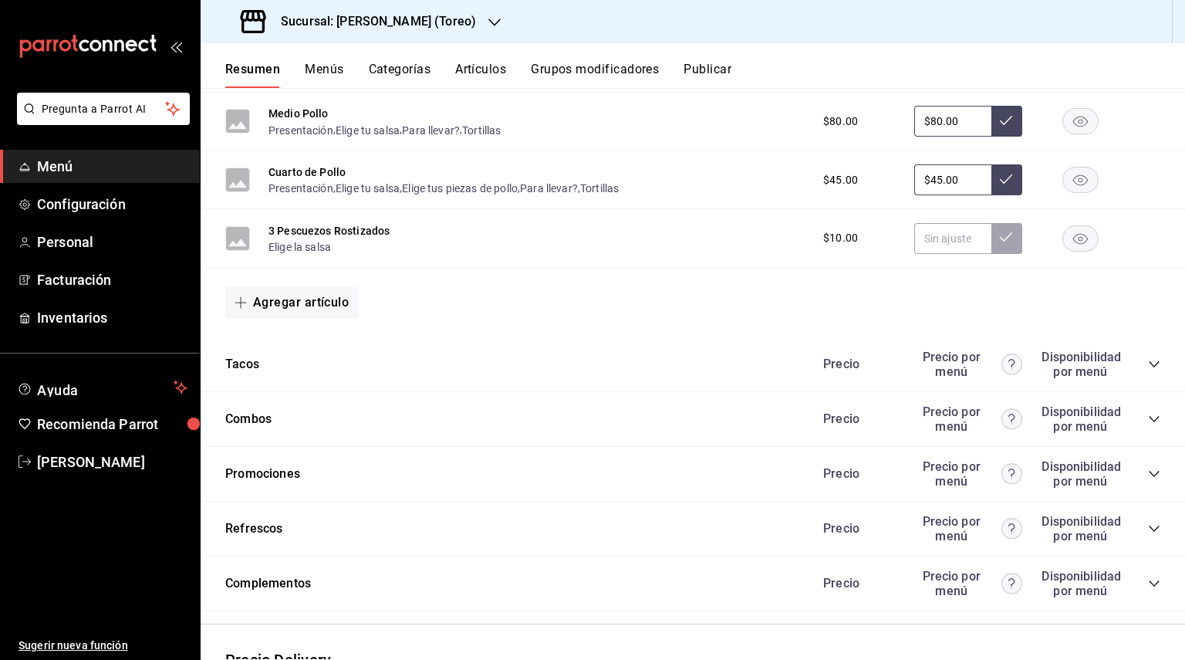
click at [1149, 413] on icon "collapse-category-row" at bounding box center [1154, 419] width 12 height 12
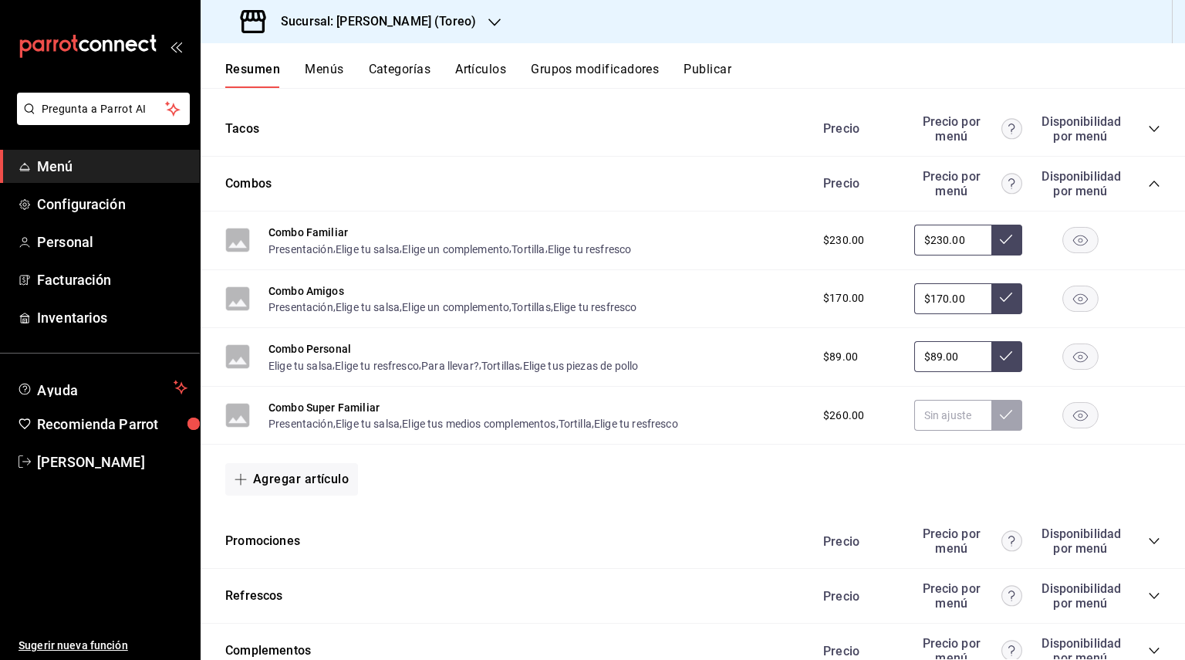
scroll to position [859, 0]
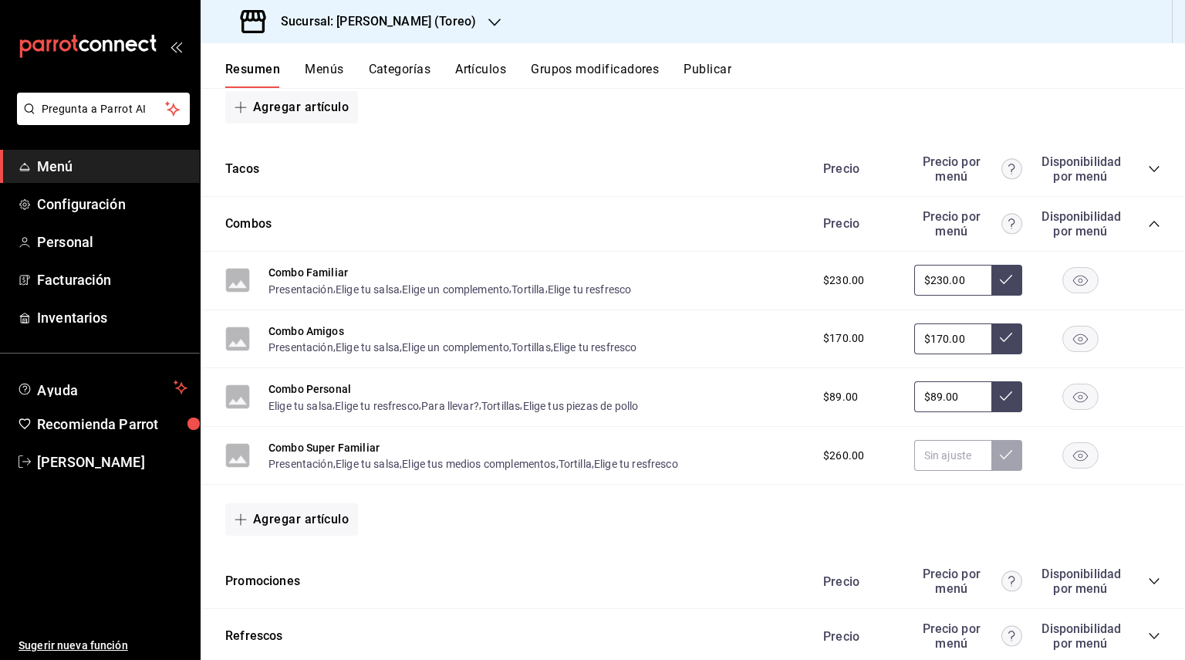
click at [1151, 218] on icon "collapse-category-row" at bounding box center [1154, 224] width 12 height 12
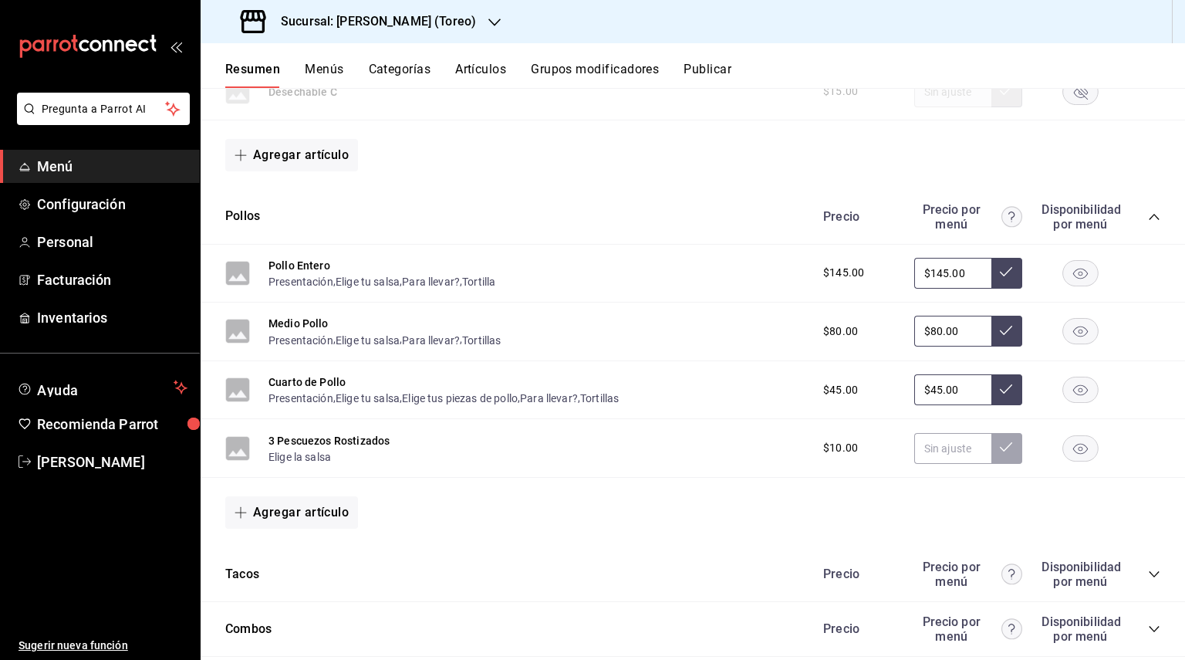
scroll to position [411, 0]
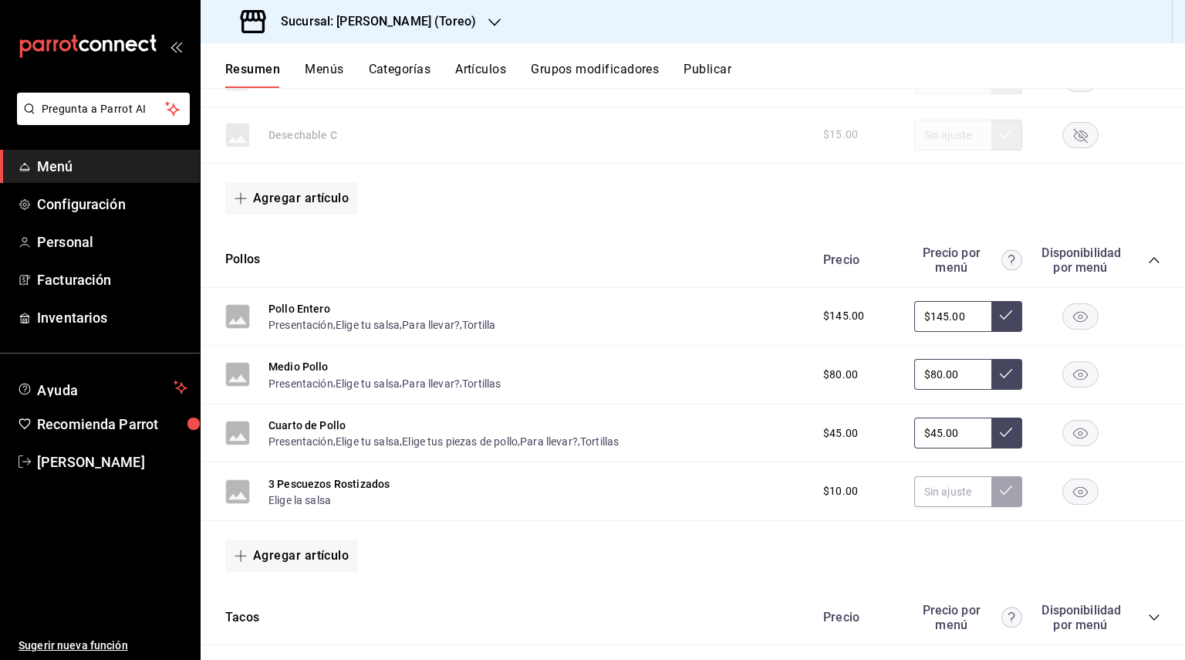
click at [1153, 259] on icon "collapse-category-row" at bounding box center [1154, 260] width 10 height 6
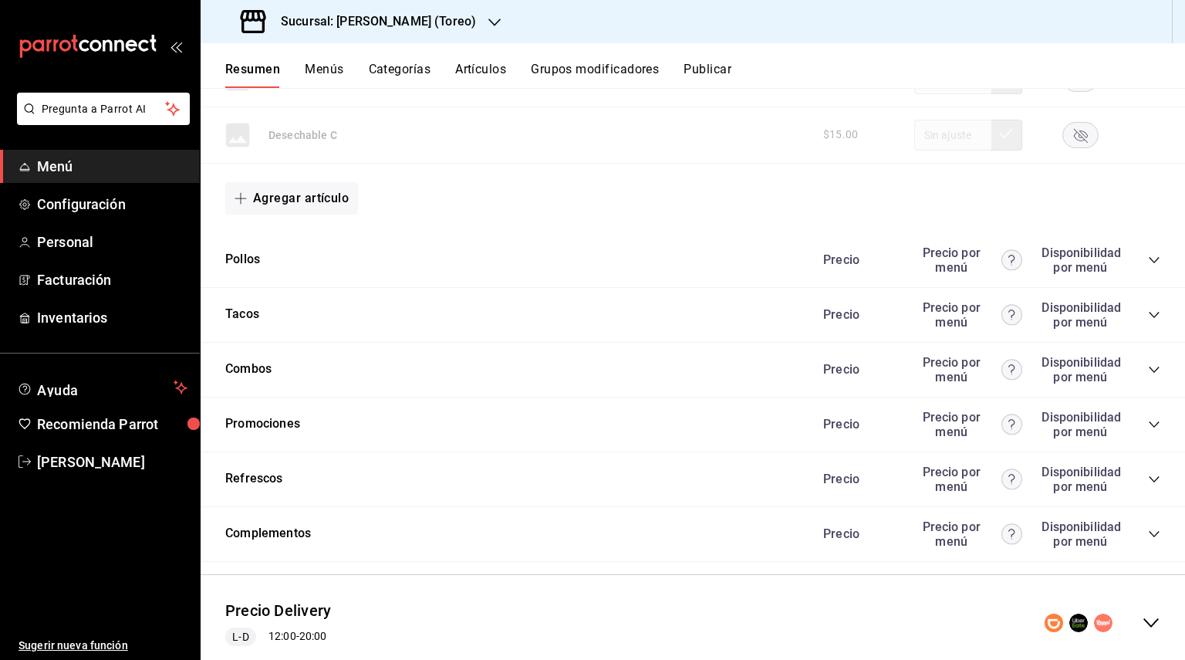
scroll to position [454, 0]
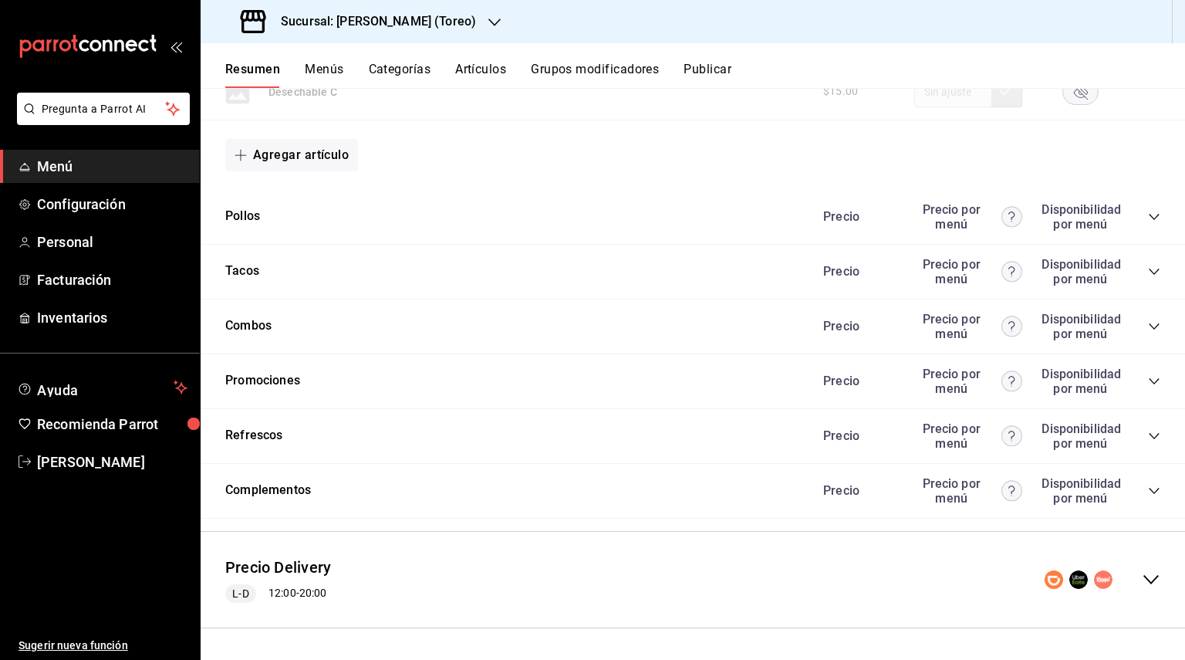
click at [721, 383] on div "Promociones Precio Precio por menú Disponibilidad por menú" at bounding box center [693, 381] width 985 height 55
click at [1140, 390] on div "Precio Precio por menú Disponibilidad por menú" at bounding box center [984, 381] width 353 height 29
click at [1156, 384] on icon "collapse-category-row" at bounding box center [1154, 381] width 12 height 12
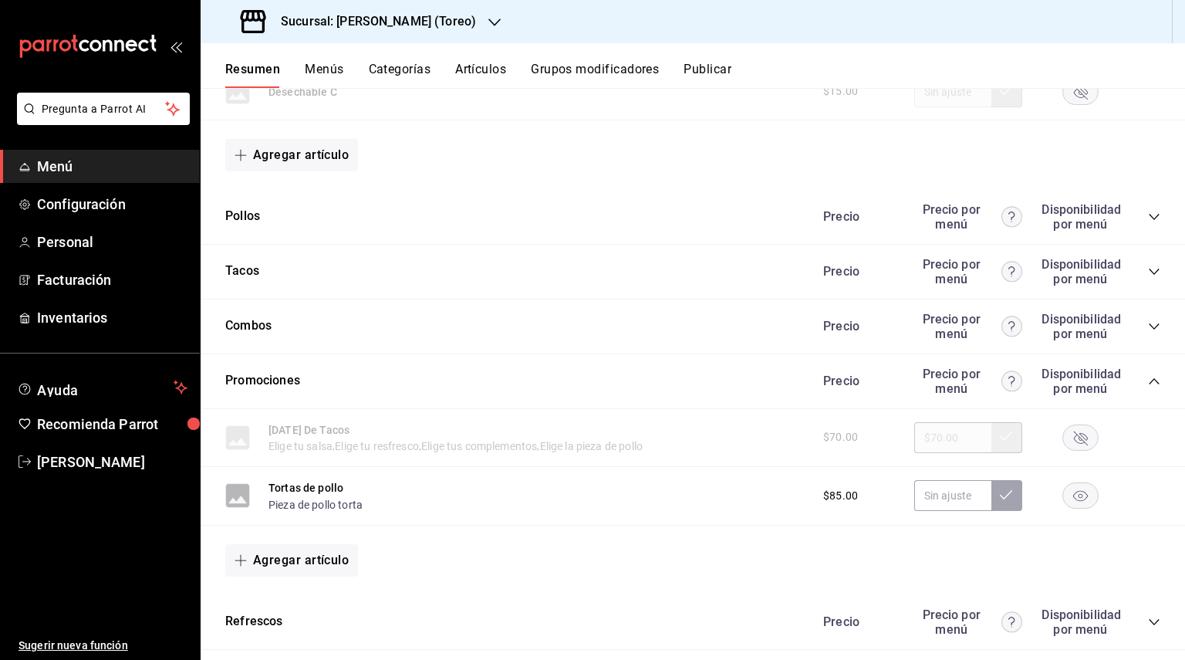
click at [1073, 434] on rect "button" at bounding box center [1080, 436] width 35 height 25
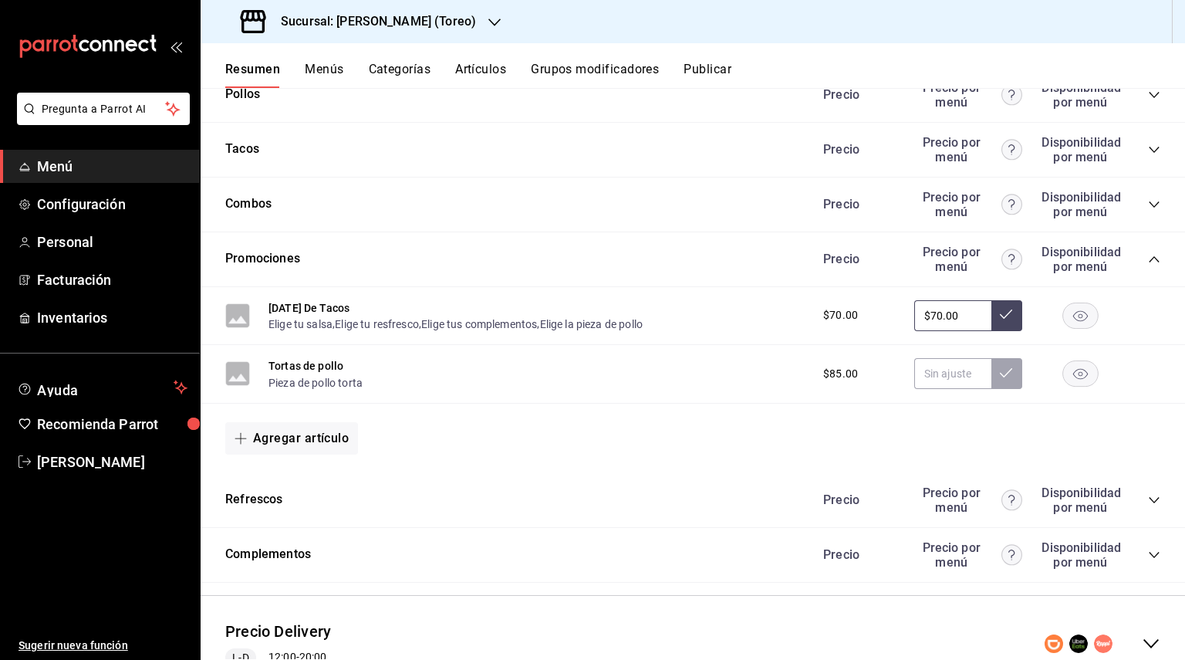
scroll to position [585, 0]
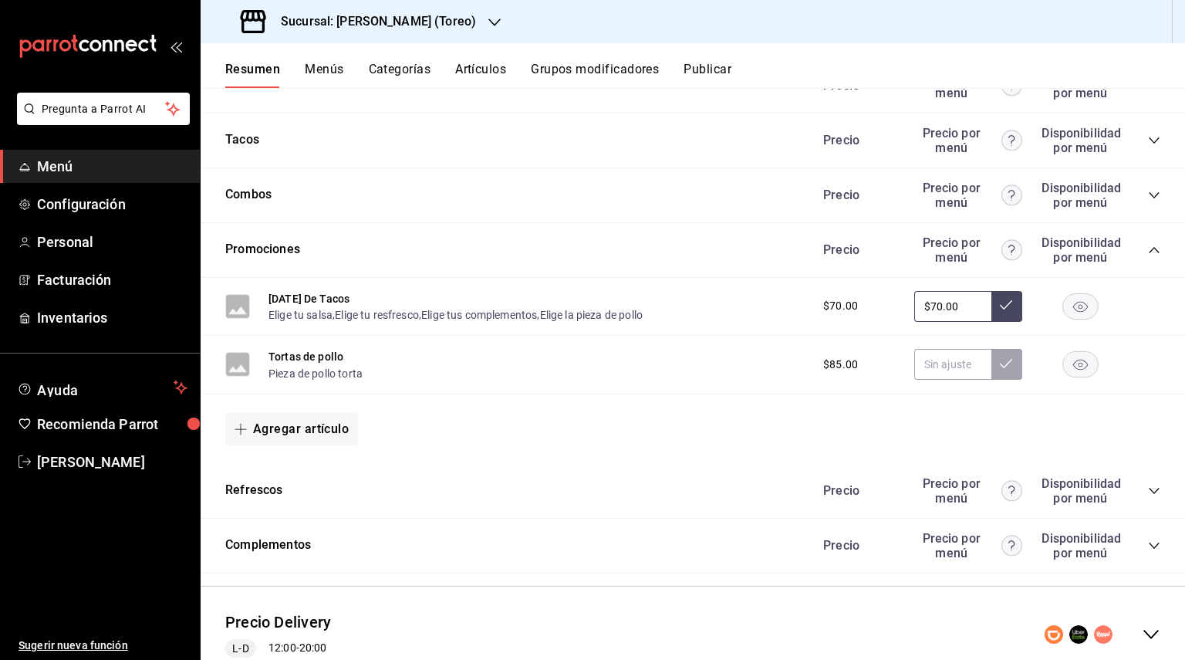
click at [1151, 248] on icon "collapse-category-row" at bounding box center [1154, 250] width 12 height 12
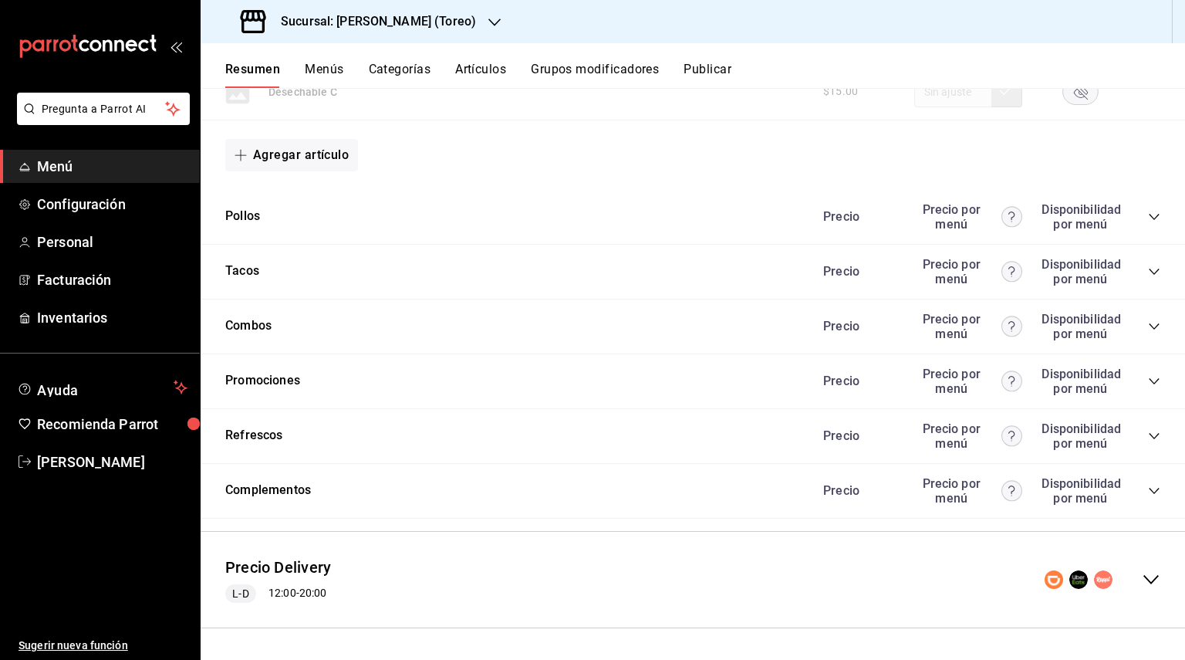
scroll to position [454, 0]
click at [1147, 438] on div "Precio Precio por menú Disponibilidad por menú" at bounding box center [984, 435] width 353 height 29
click at [1152, 436] on icon "collapse-category-row" at bounding box center [1154, 436] width 10 height 6
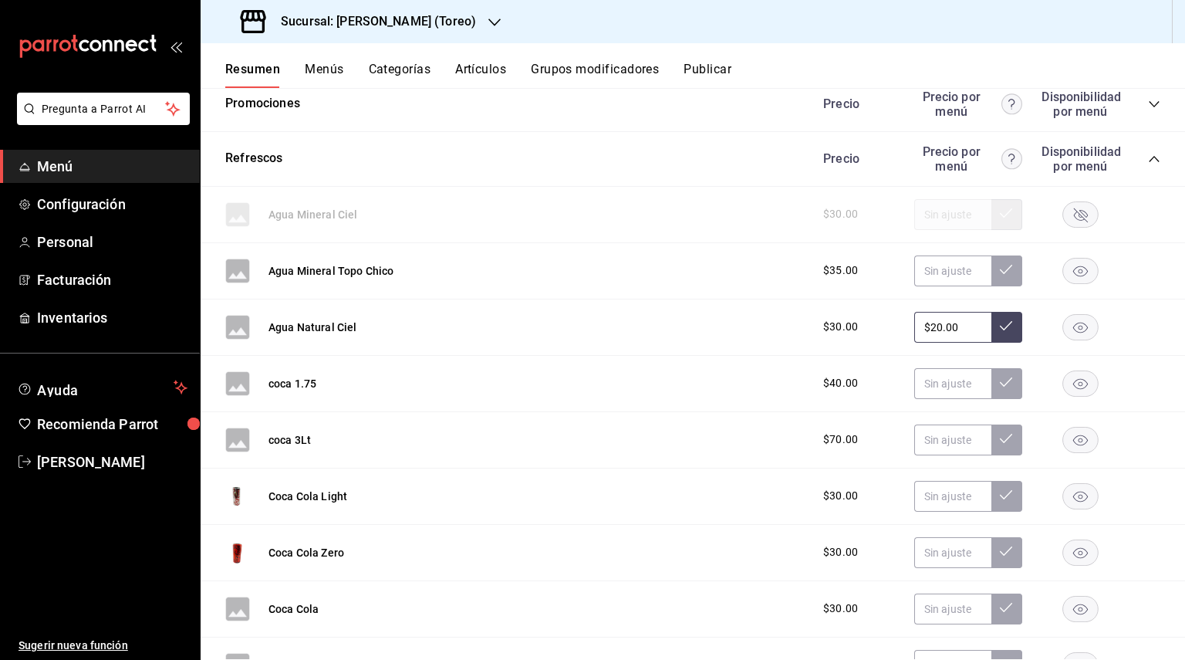
scroll to position [735, 0]
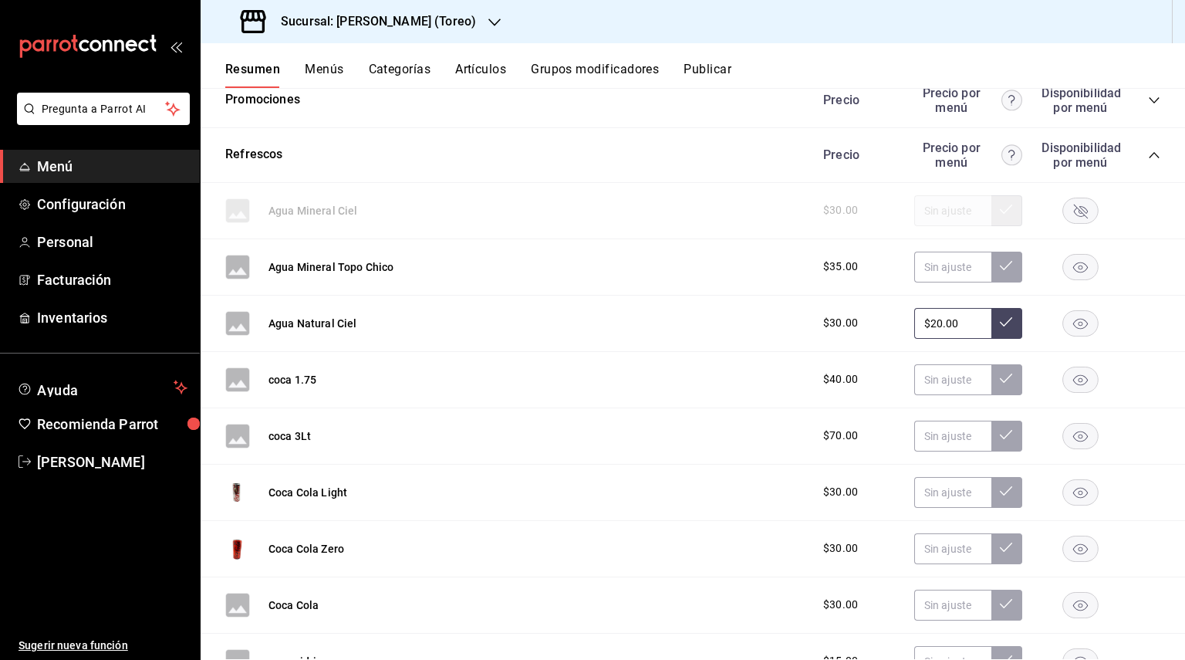
click at [1083, 267] on rect "button" at bounding box center [1080, 266] width 35 height 25
